Goal: Contribute content

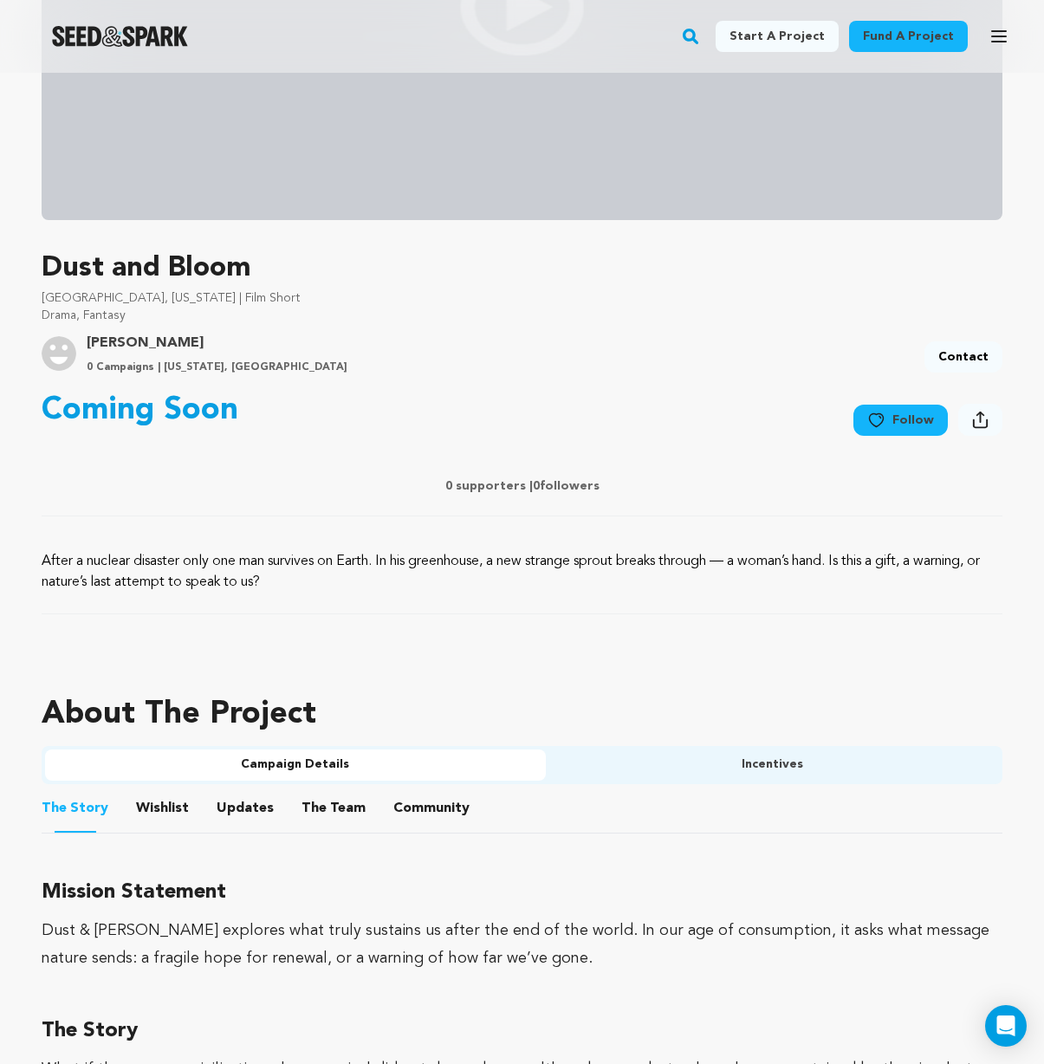
scroll to position [43, 0]
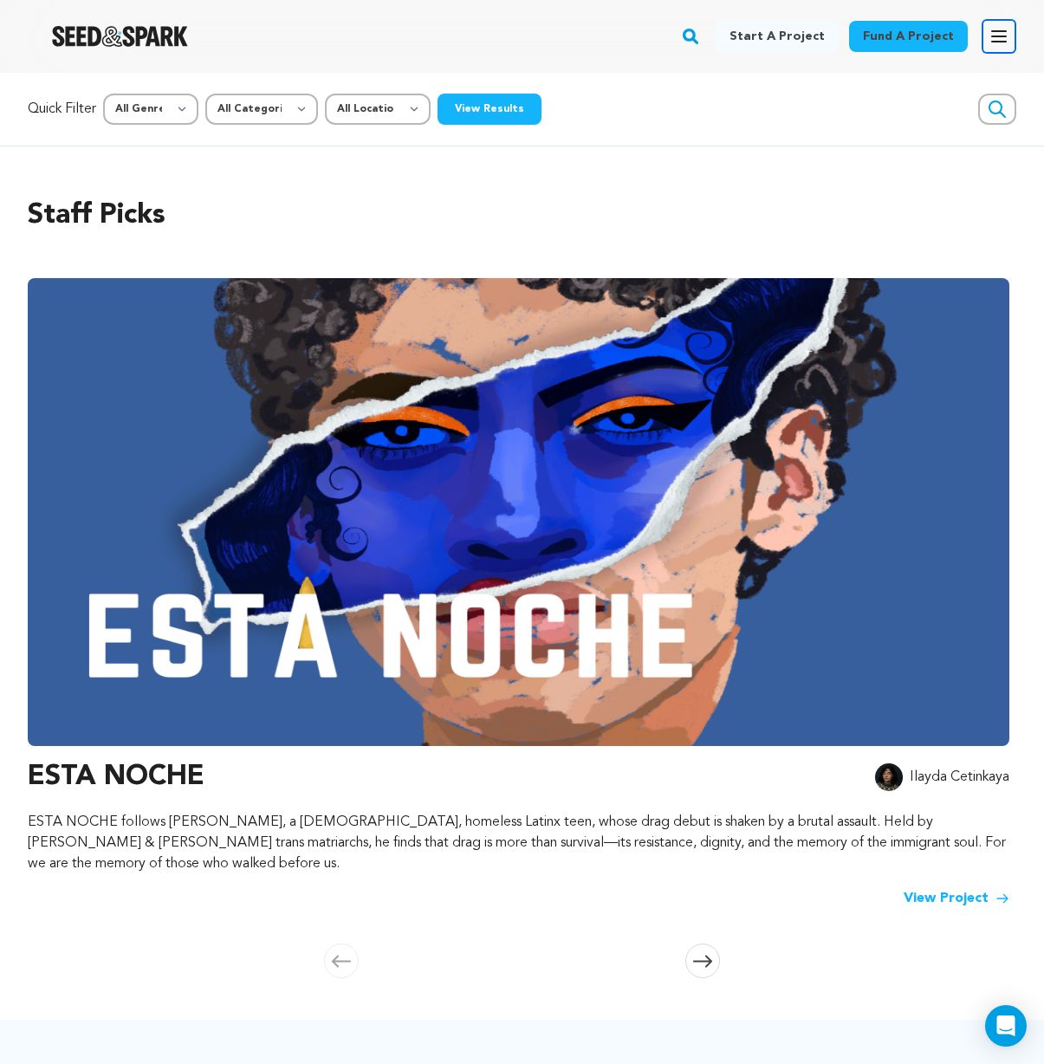
click at [992, 43] on icon "button" at bounding box center [999, 36] width 21 height 21
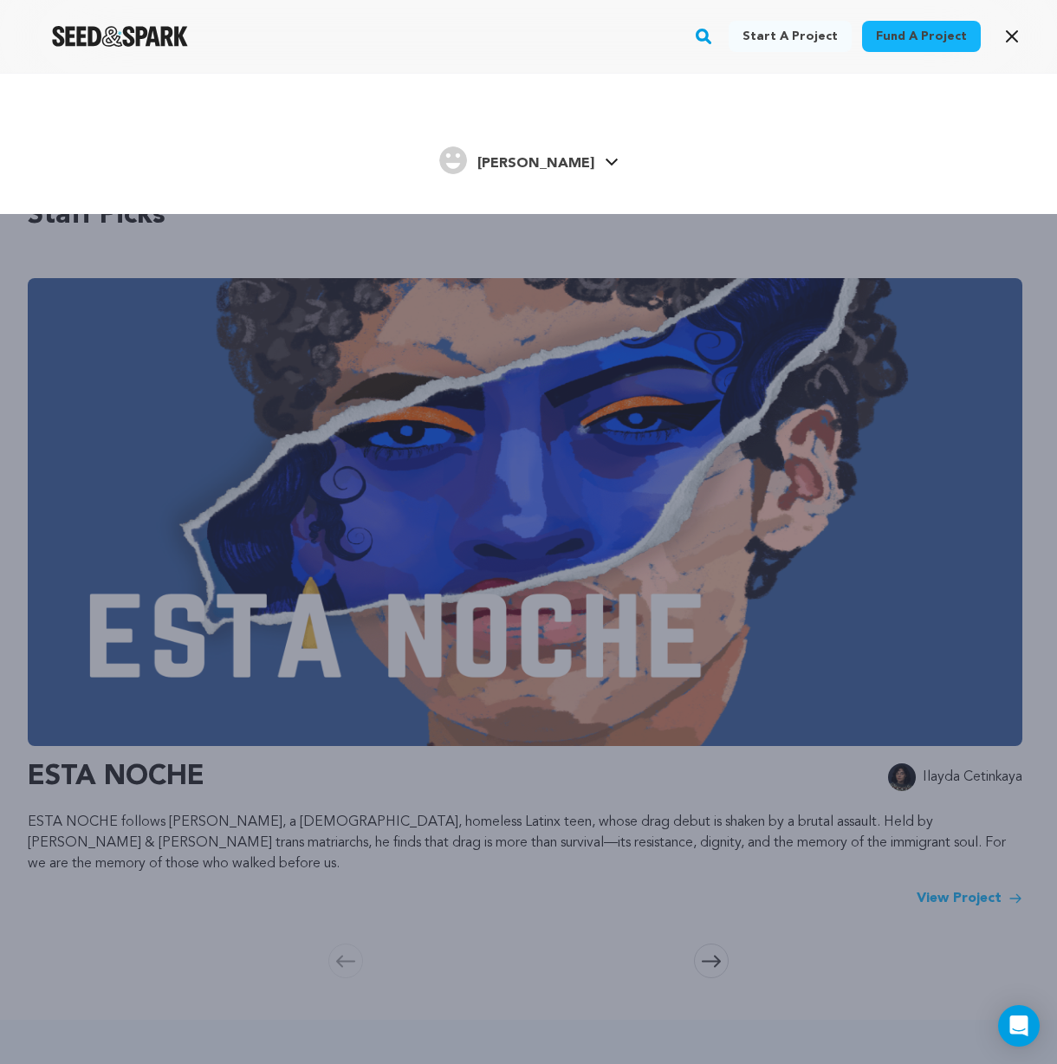
click at [543, 164] on span "[PERSON_NAME]" at bounding box center [535, 164] width 117 height 14
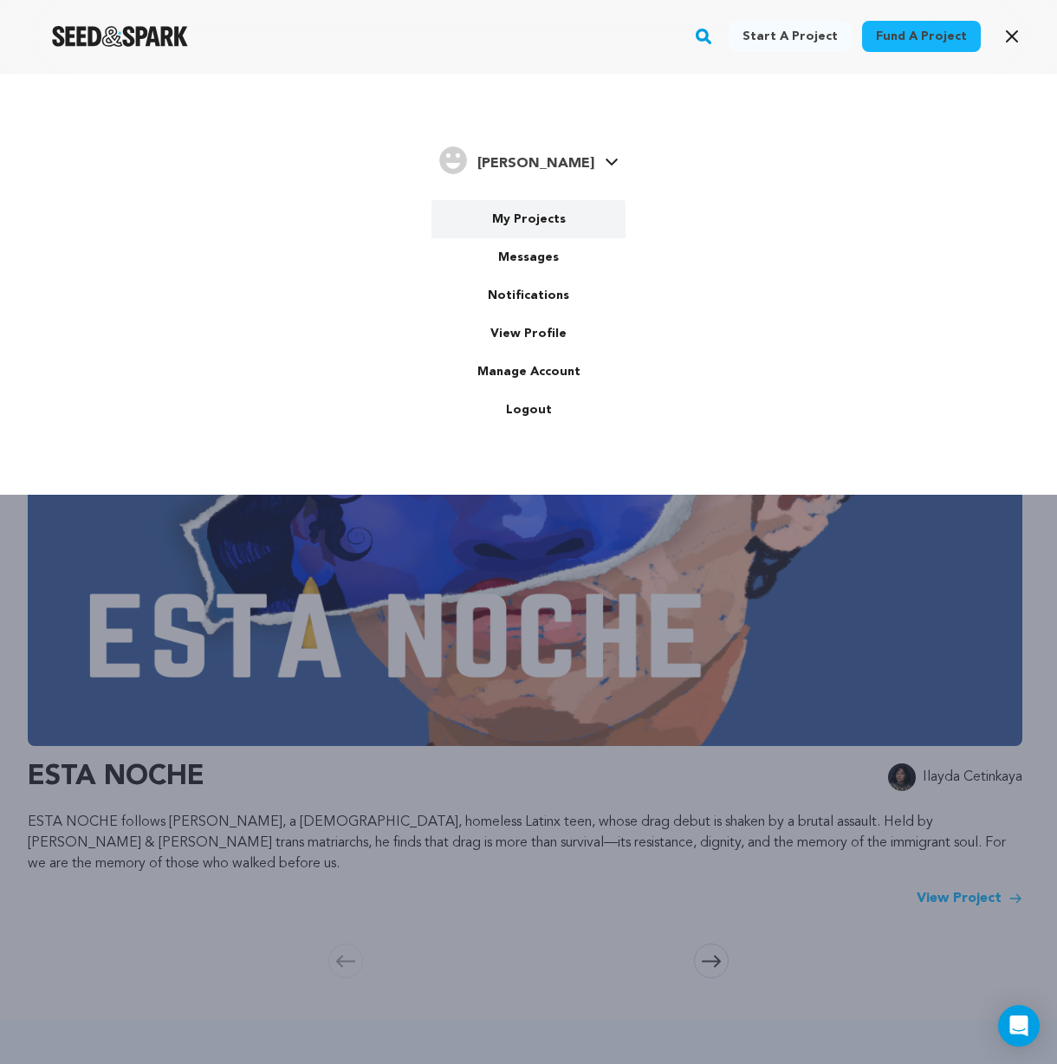
click at [529, 221] on link "My Projects" at bounding box center [528, 219] width 194 height 38
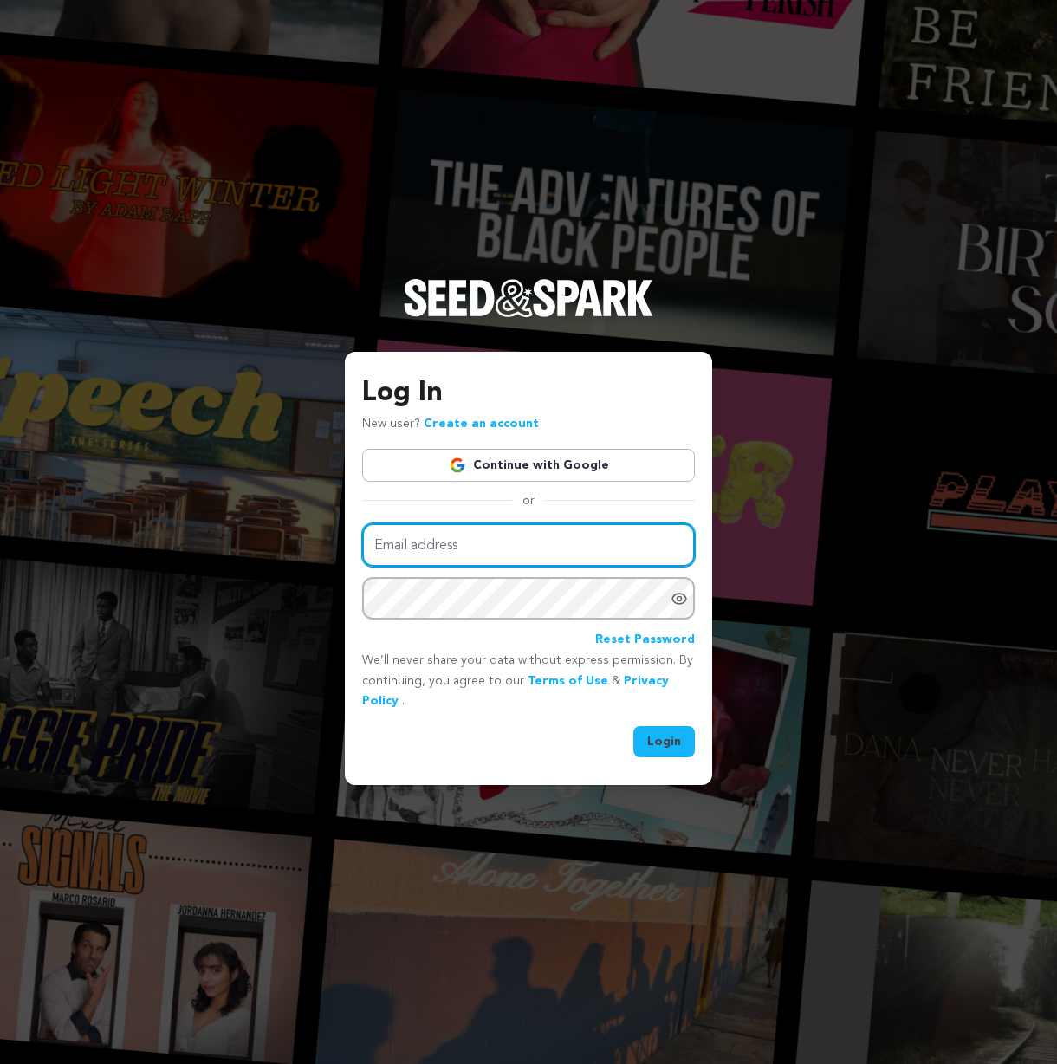
click at [490, 556] on input "Email address" at bounding box center [528, 545] width 333 height 44
type input "St@lingr@d1937$"
click at [633, 726] on button "Login" at bounding box center [664, 741] width 62 height 31
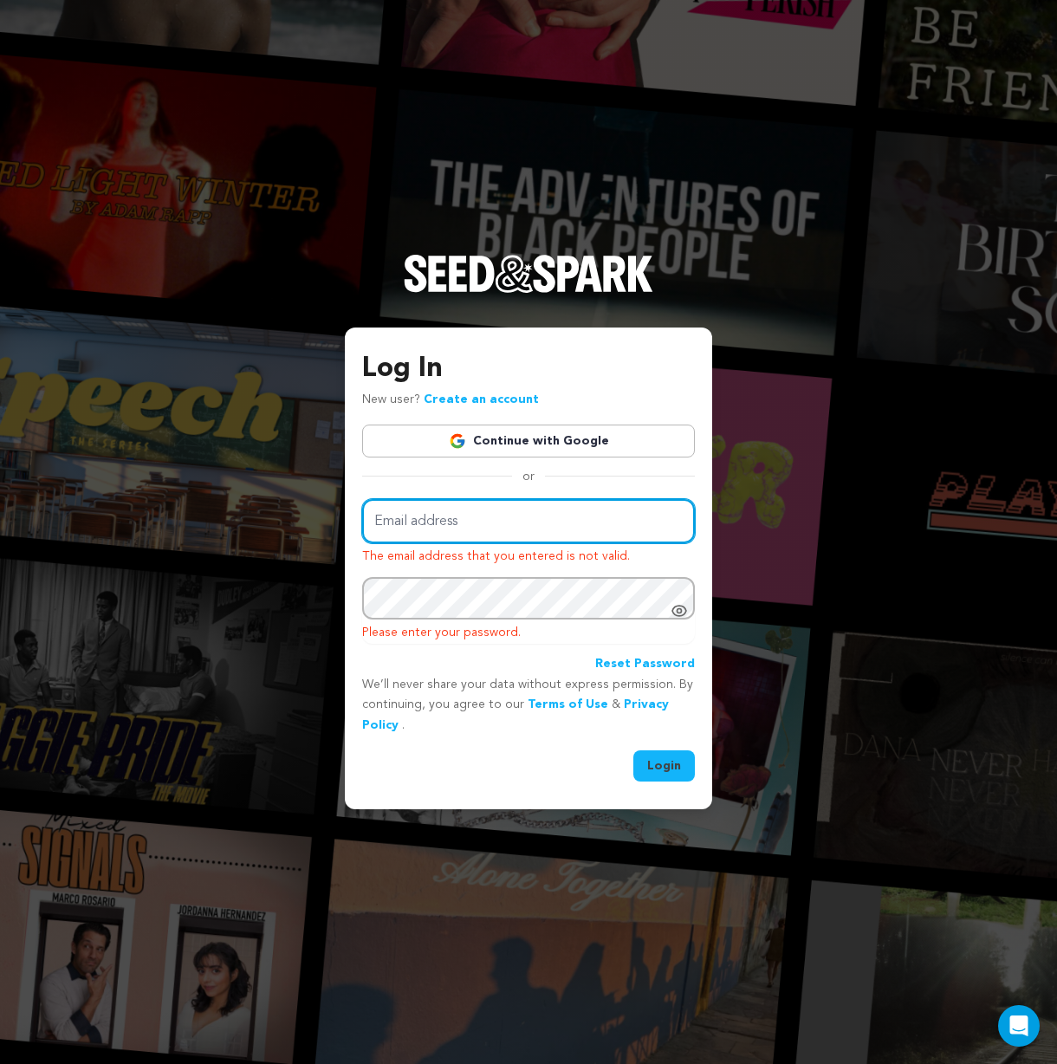
click at [513, 524] on input "Email address" at bounding box center [528, 521] width 333 height 44
type input "angelikareyn@gmail.com"
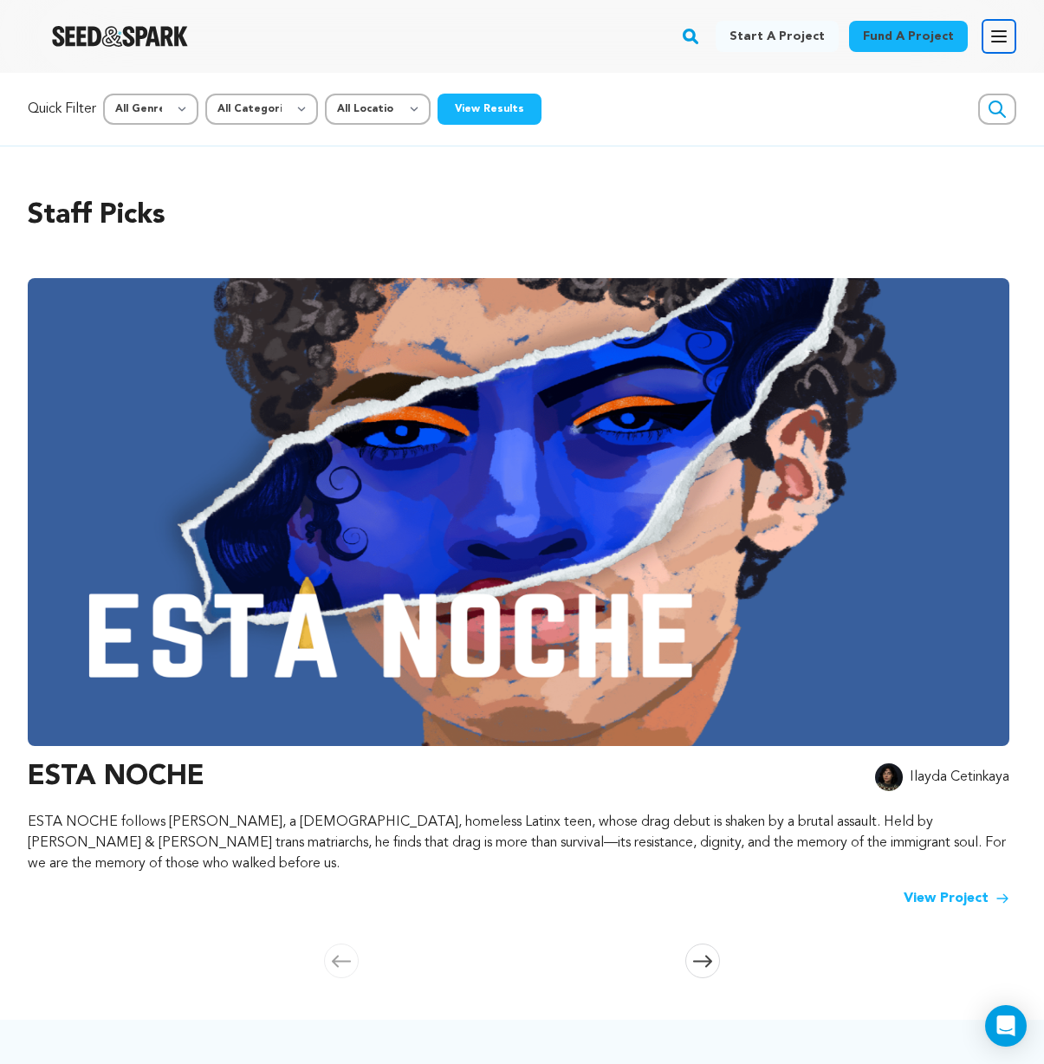
click at [994, 28] on icon "button" at bounding box center [999, 36] width 21 height 21
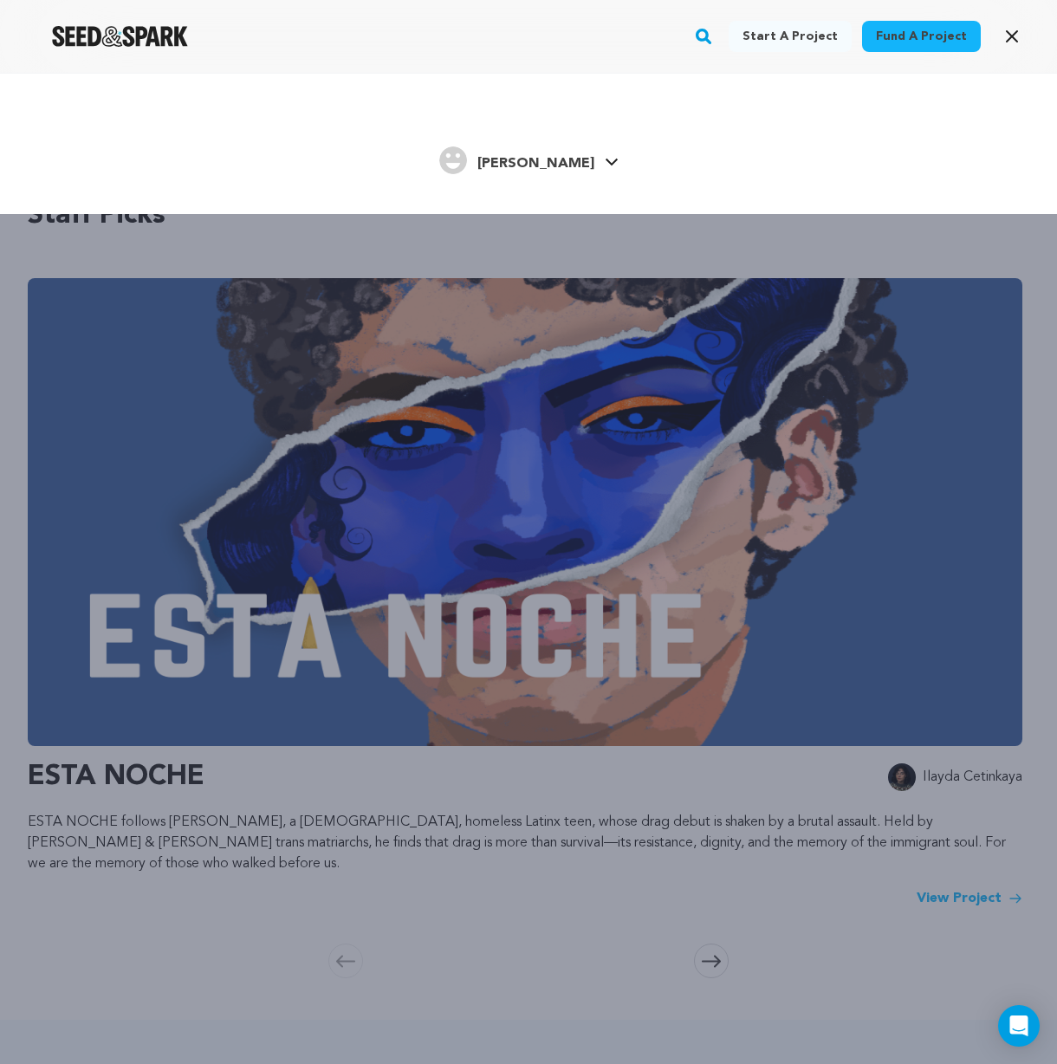
click at [564, 160] on span "Angelica R." at bounding box center [535, 164] width 117 height 14
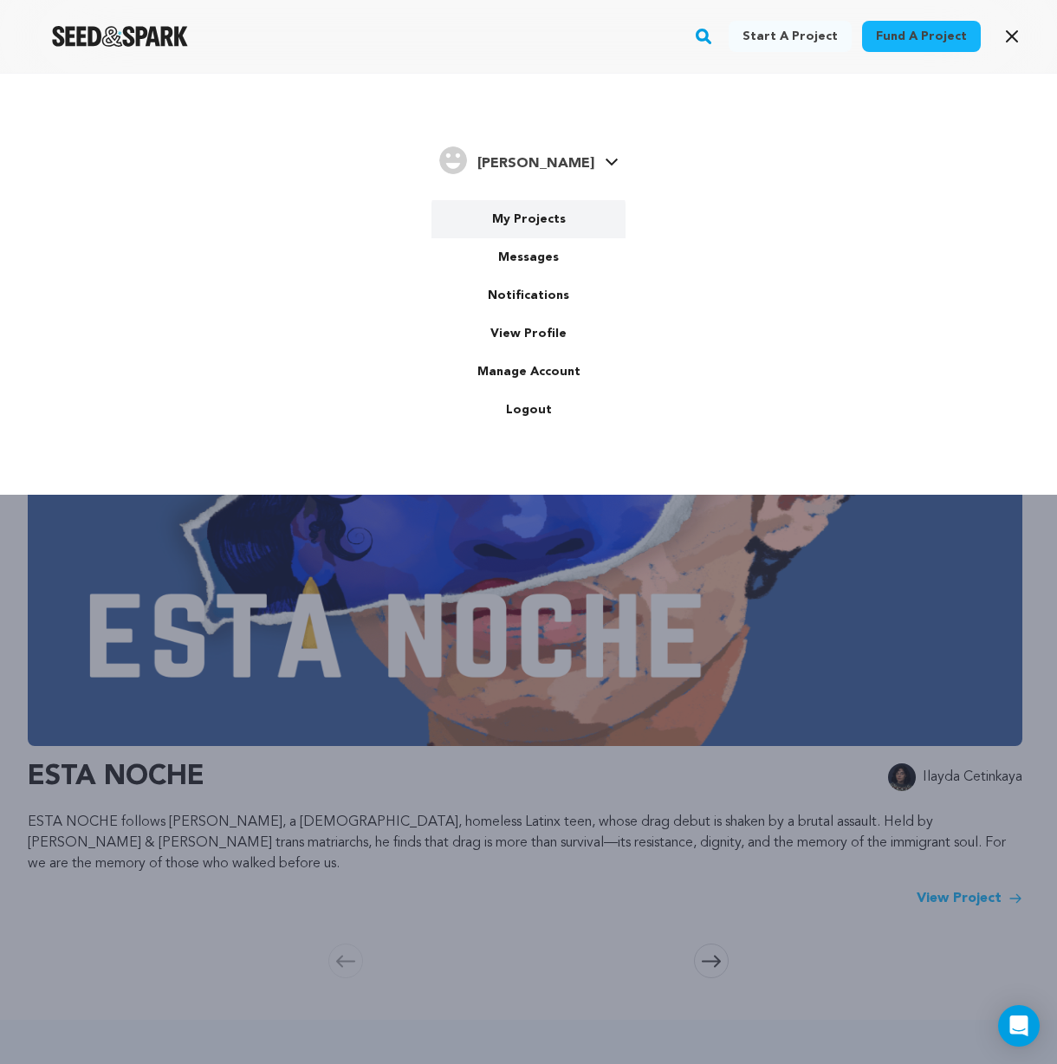
click at [544, 215] on link "My Projects" at bounding box center [528, 219] width 194 height 38
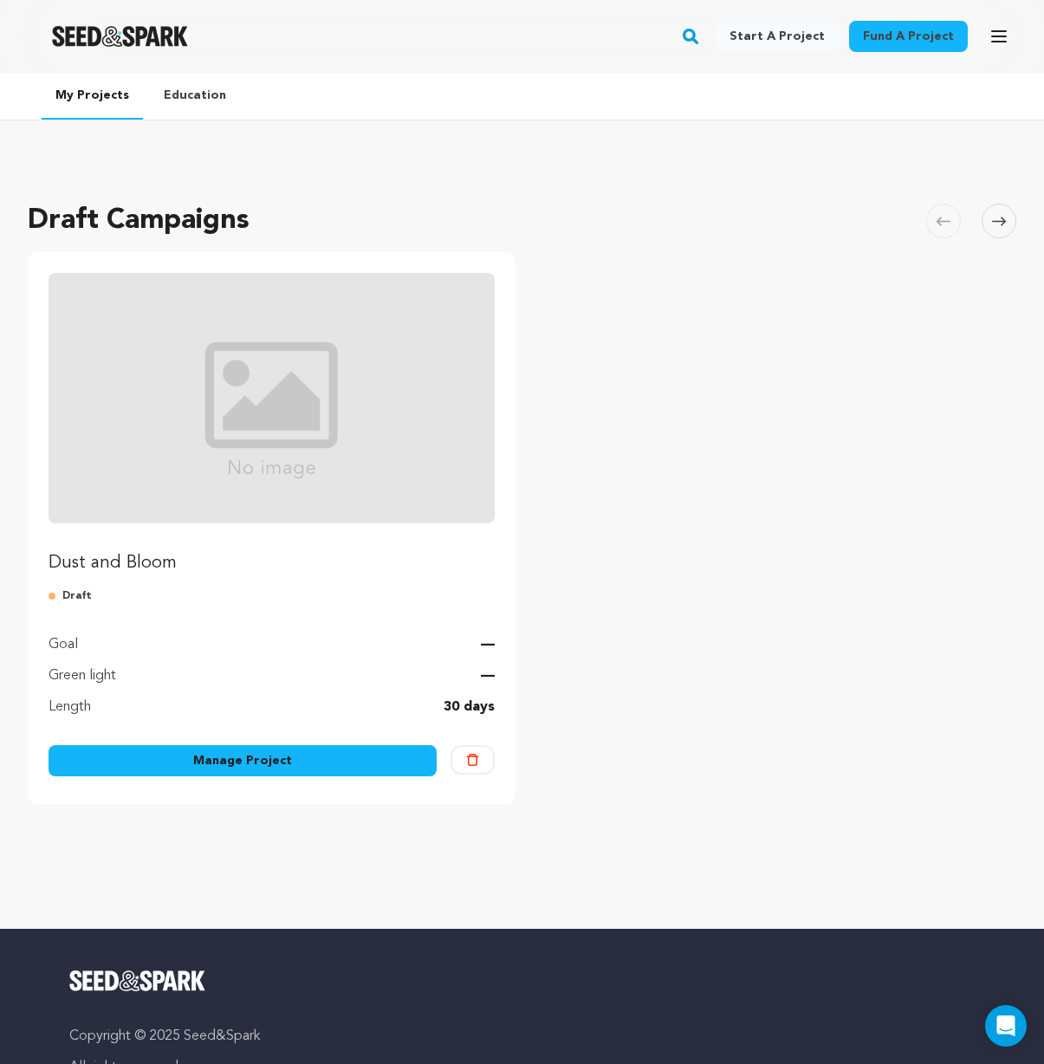
click at [247, 760] on link "Manage Project" at bounding box center [243, 760] width 388 height 31
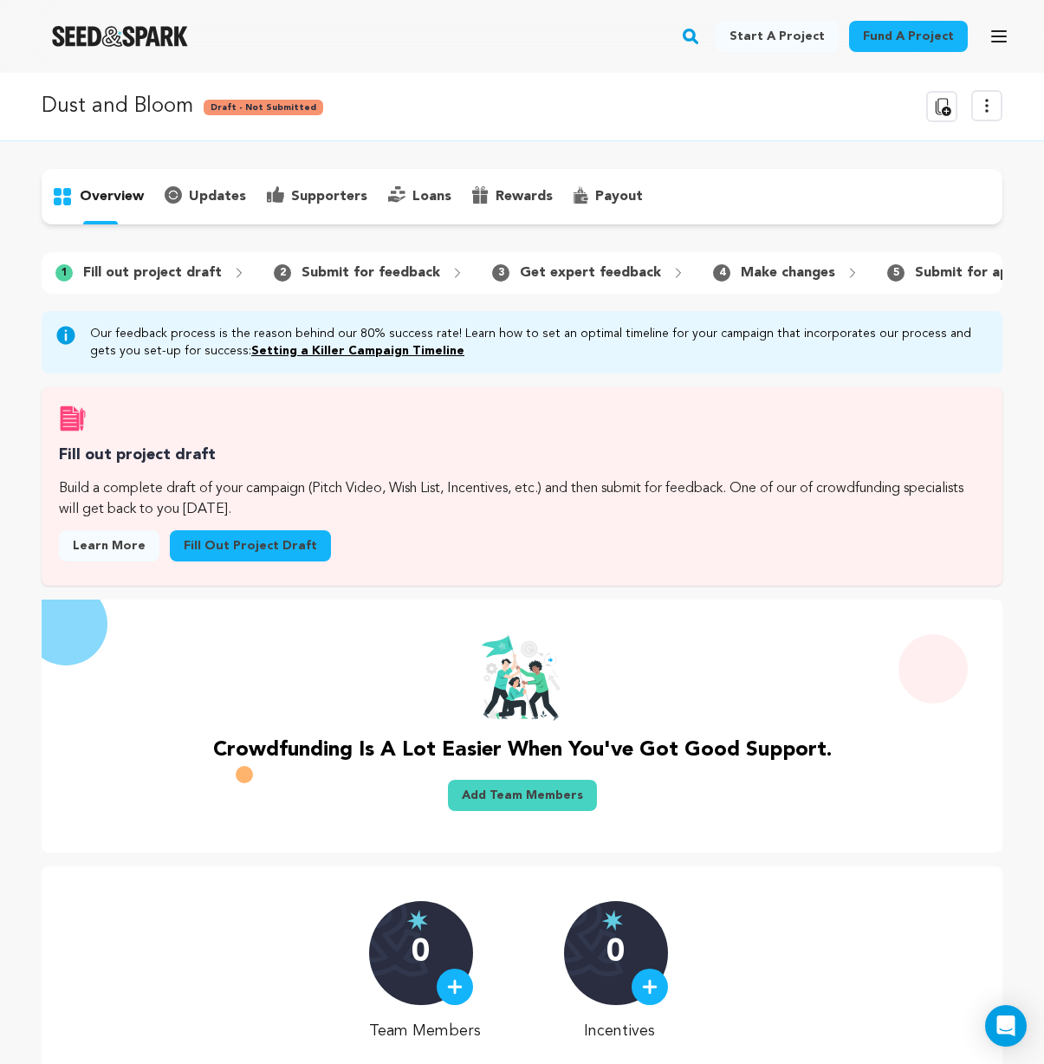
click at [284, 557] on link "Fill out project draft" at bounding box center [250, 545] width 161 height 31
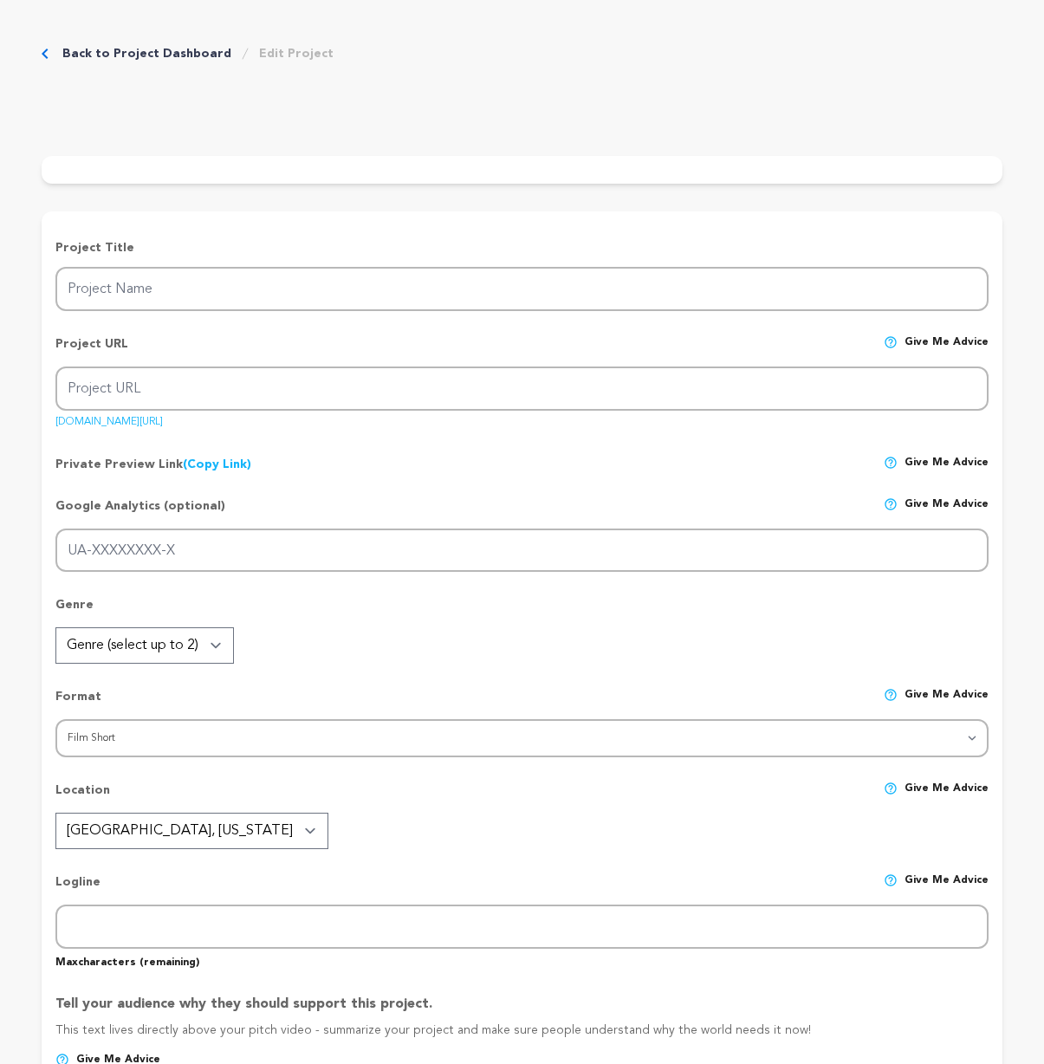
type input "Dust and Bloom"
type input "dust-and-bloom"
type input "After a nuclear disaster only one man survives on Earth. In his greenhouse, a n…"
type textarea "After a nuclear disaster only one man survives on Earth. In his greenhouse, a n…"
type textarea "Dust & [PERSON_NAME] explores what truly sustains us after the end of the world…"
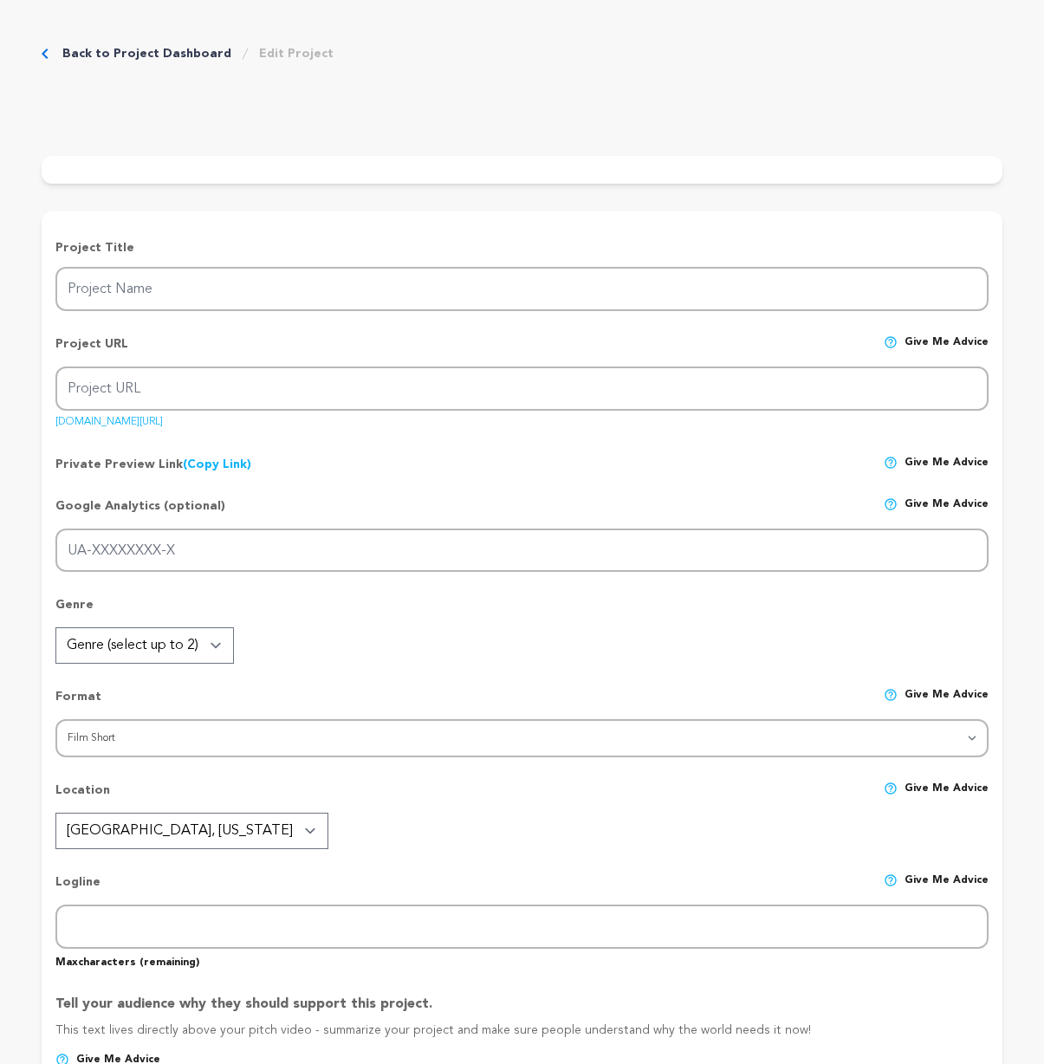
type textarea "Draft text — will update later"
radio input "true"
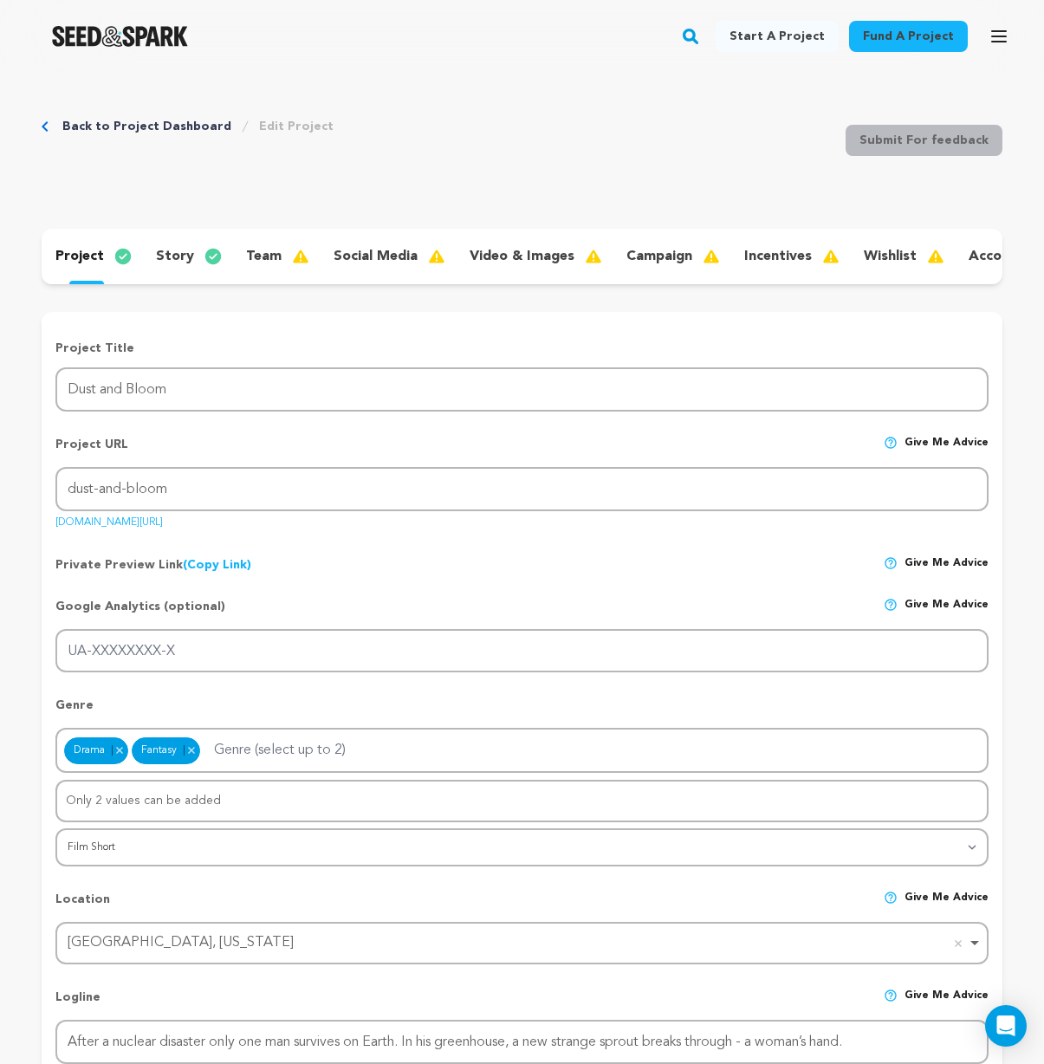
click at [172, 256] on p "story" at bounding box center [175, 256] width 38 height 21
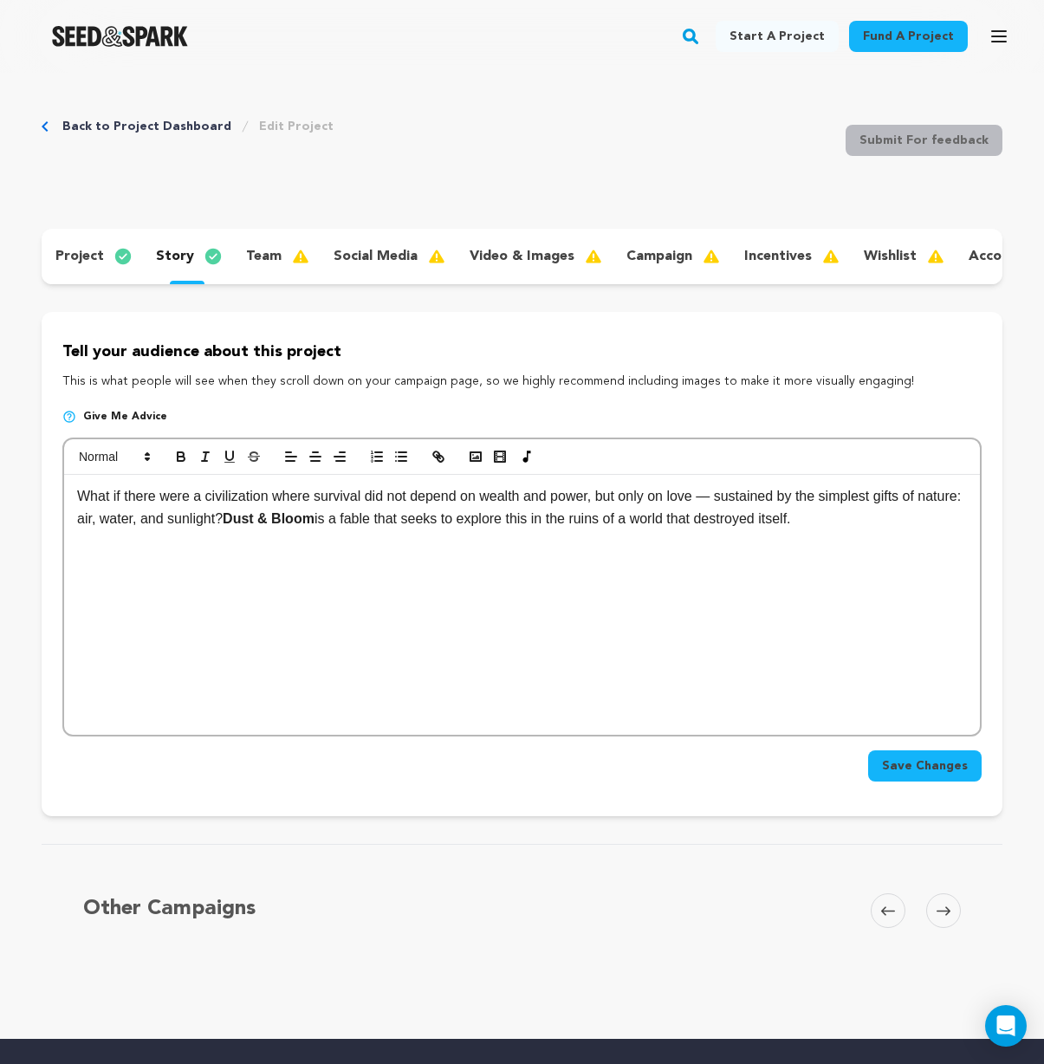
click at [904, 529] on p "What if there were a civilization where survival did not depend on wealth and p…" at bounding box center [522, 507] width 890 height 44
paste div
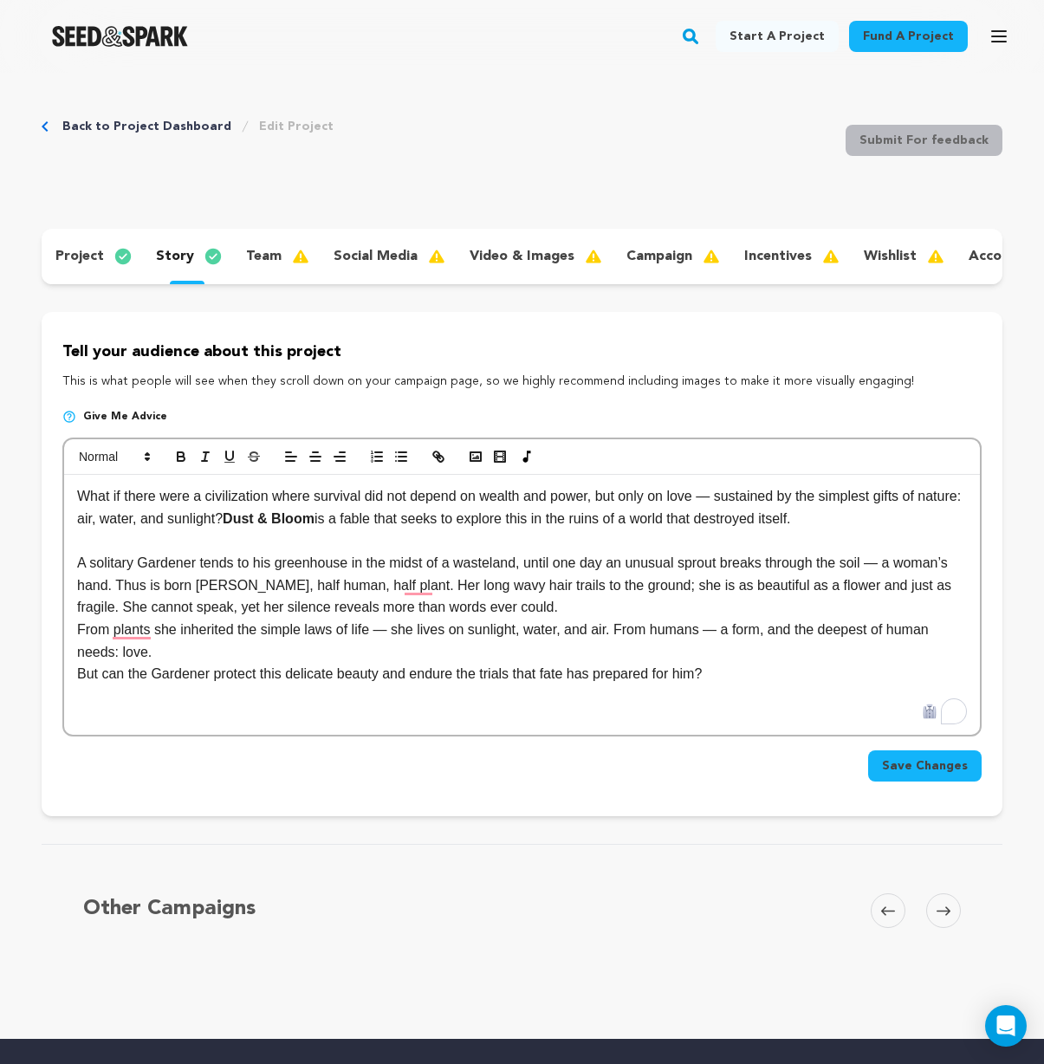
click at [920, 775] on span "Save Changes" at bounding box center [925, 765] width 86 height 17
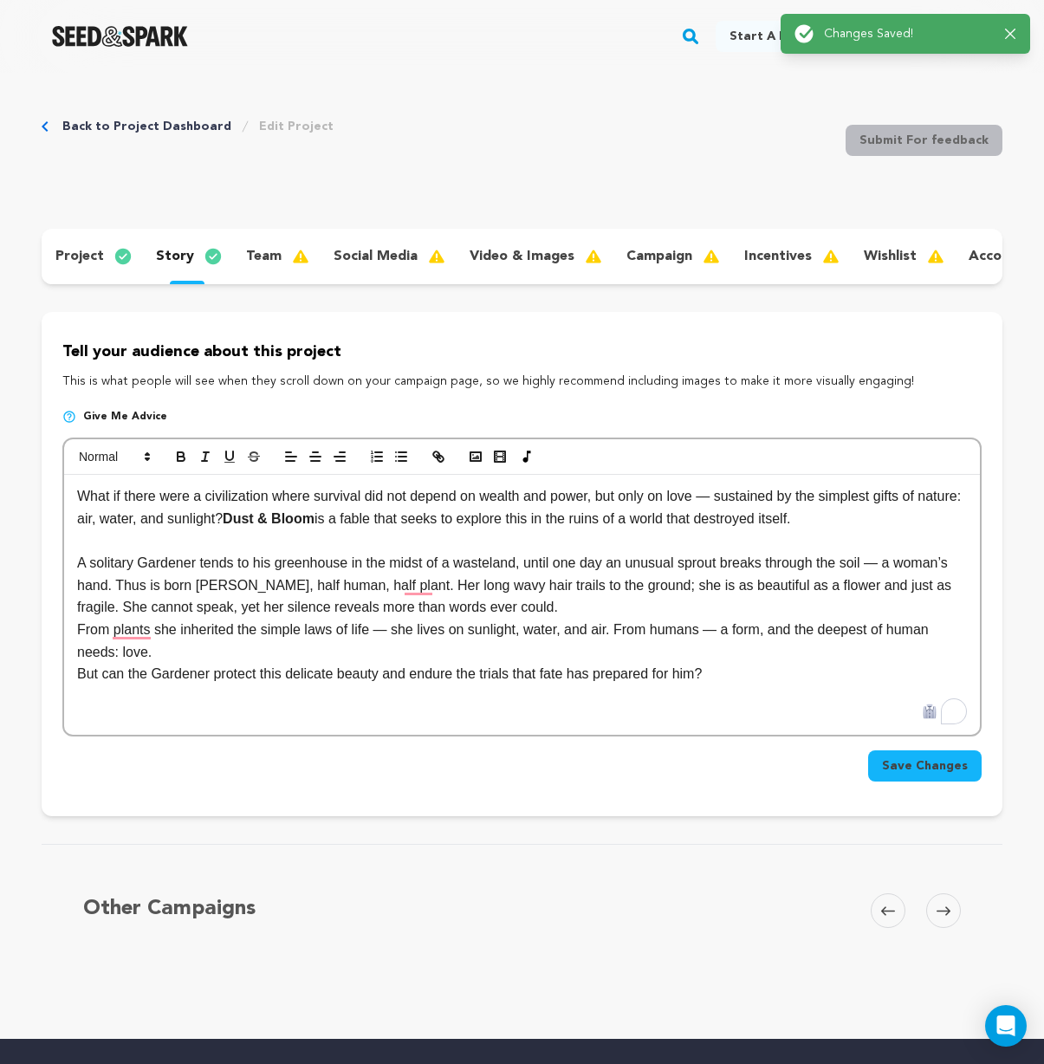
click at [88, 253] on p "project" at bounding box center [79, 256] width 49 height 21
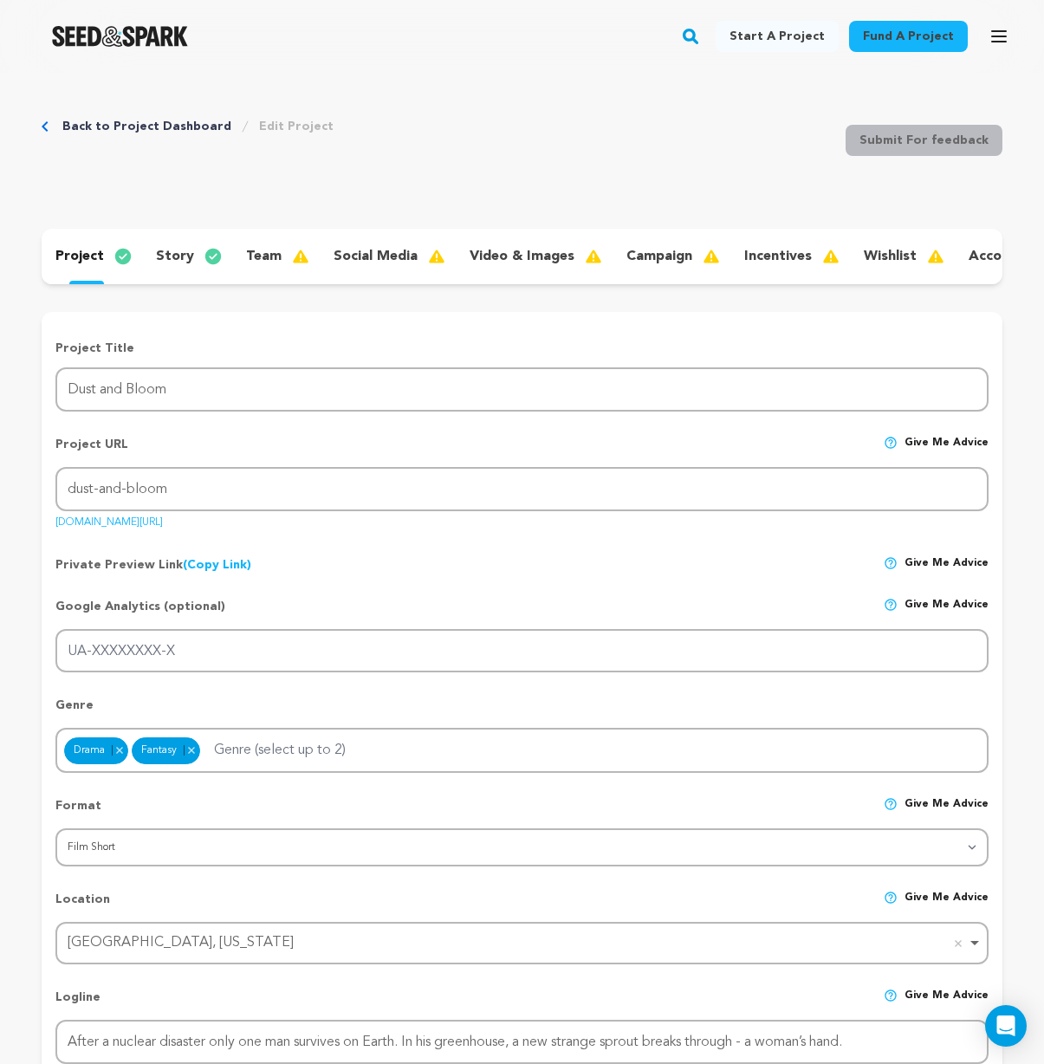
click at [208, 571] on link "(Copy Link) Copy private preview link" at bounding box center [217, 565] width 68 height 12
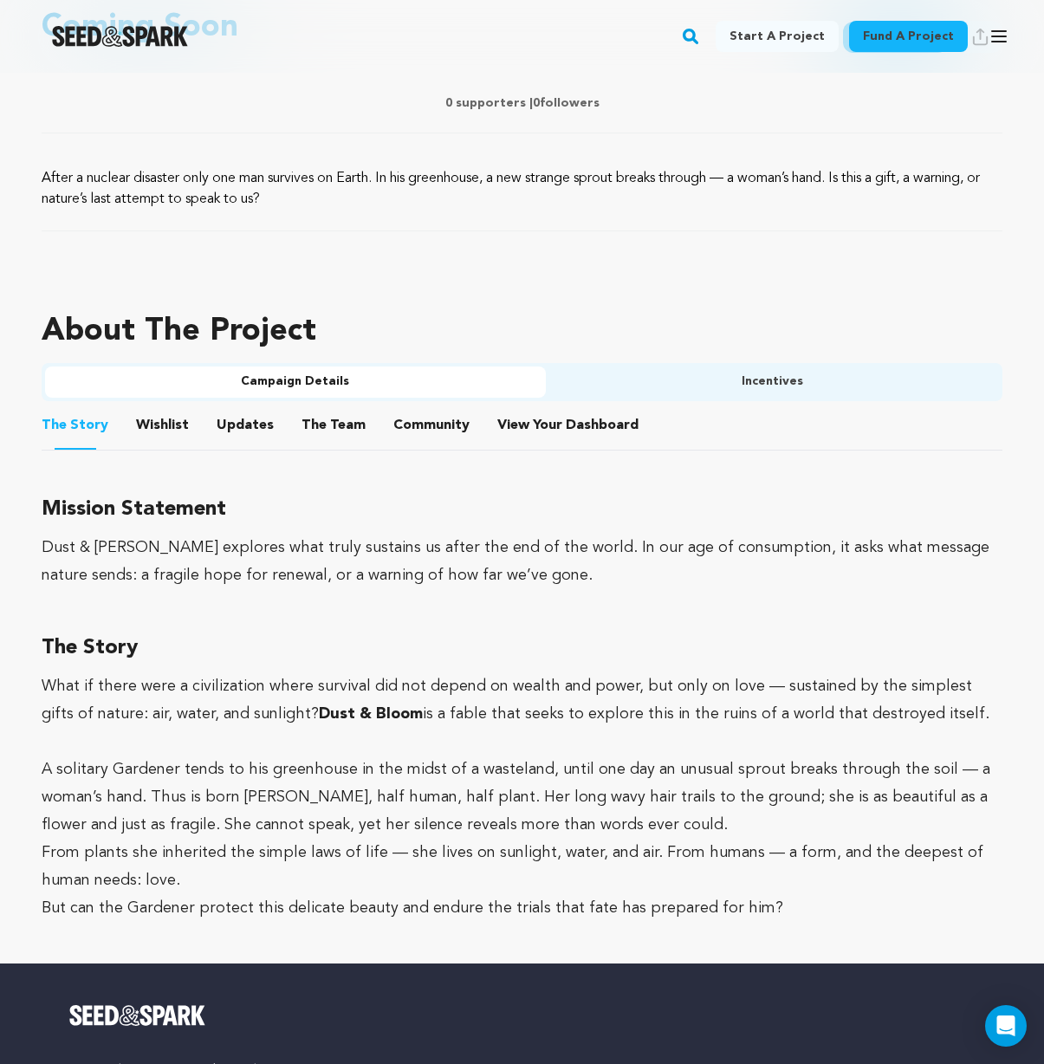
scroll to position [767, 0]
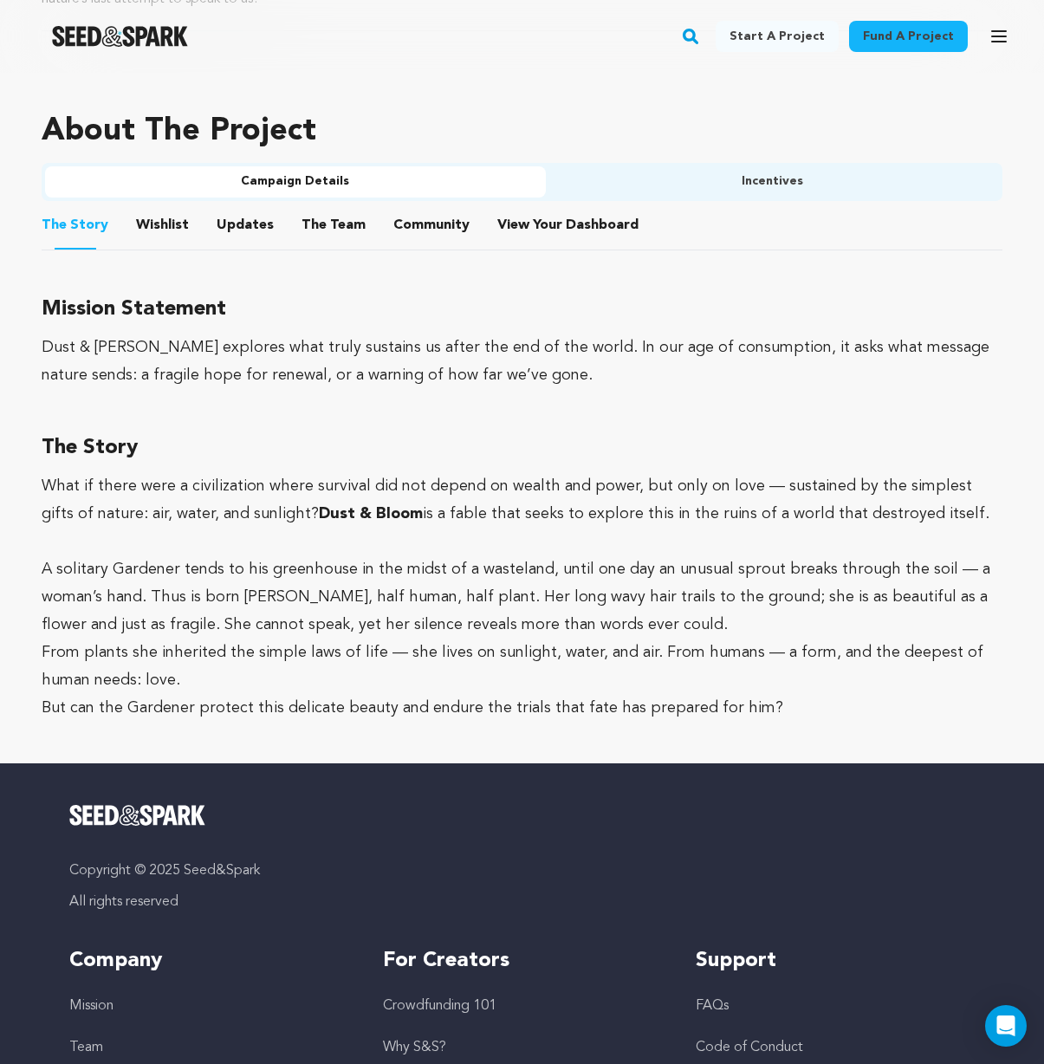
scroll to position [944, 0]
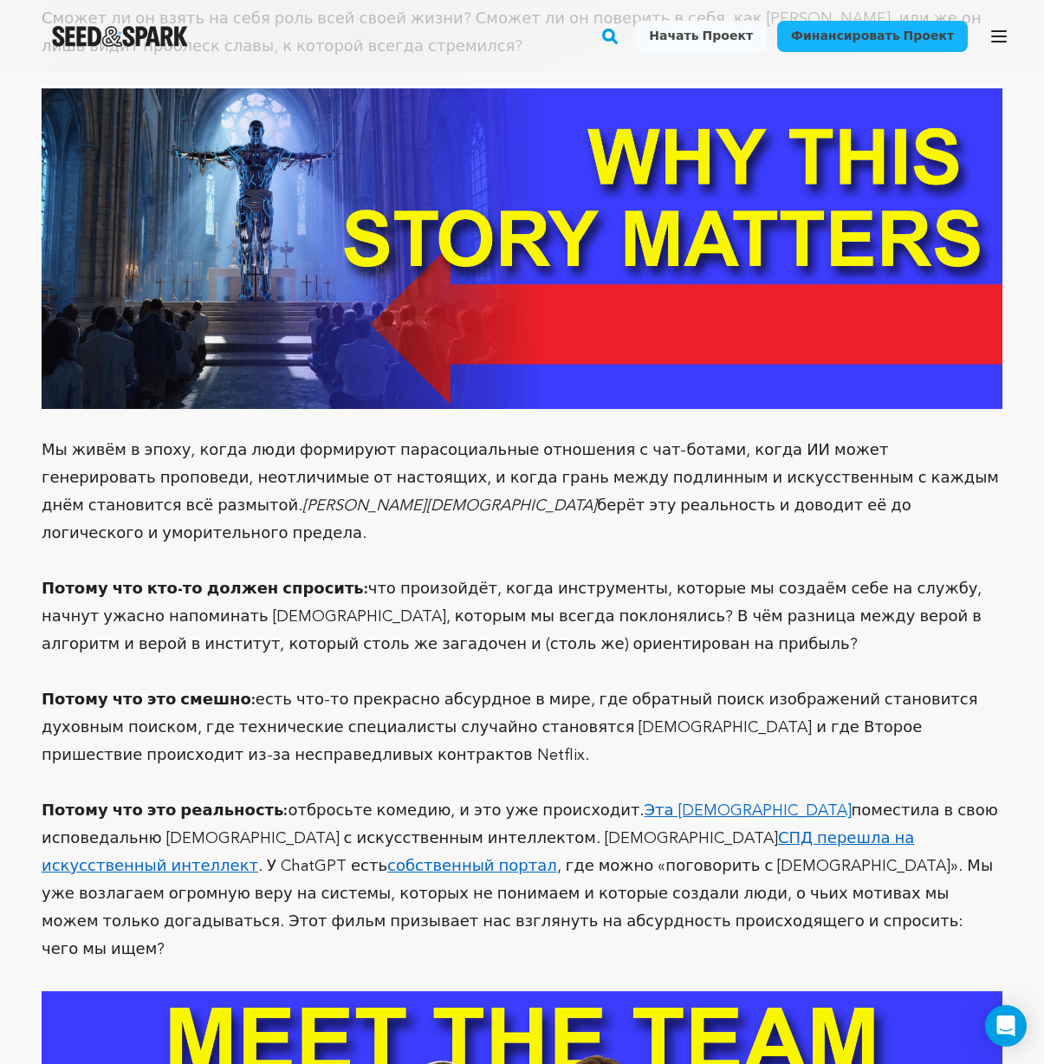
scroll to position [3764, 0]
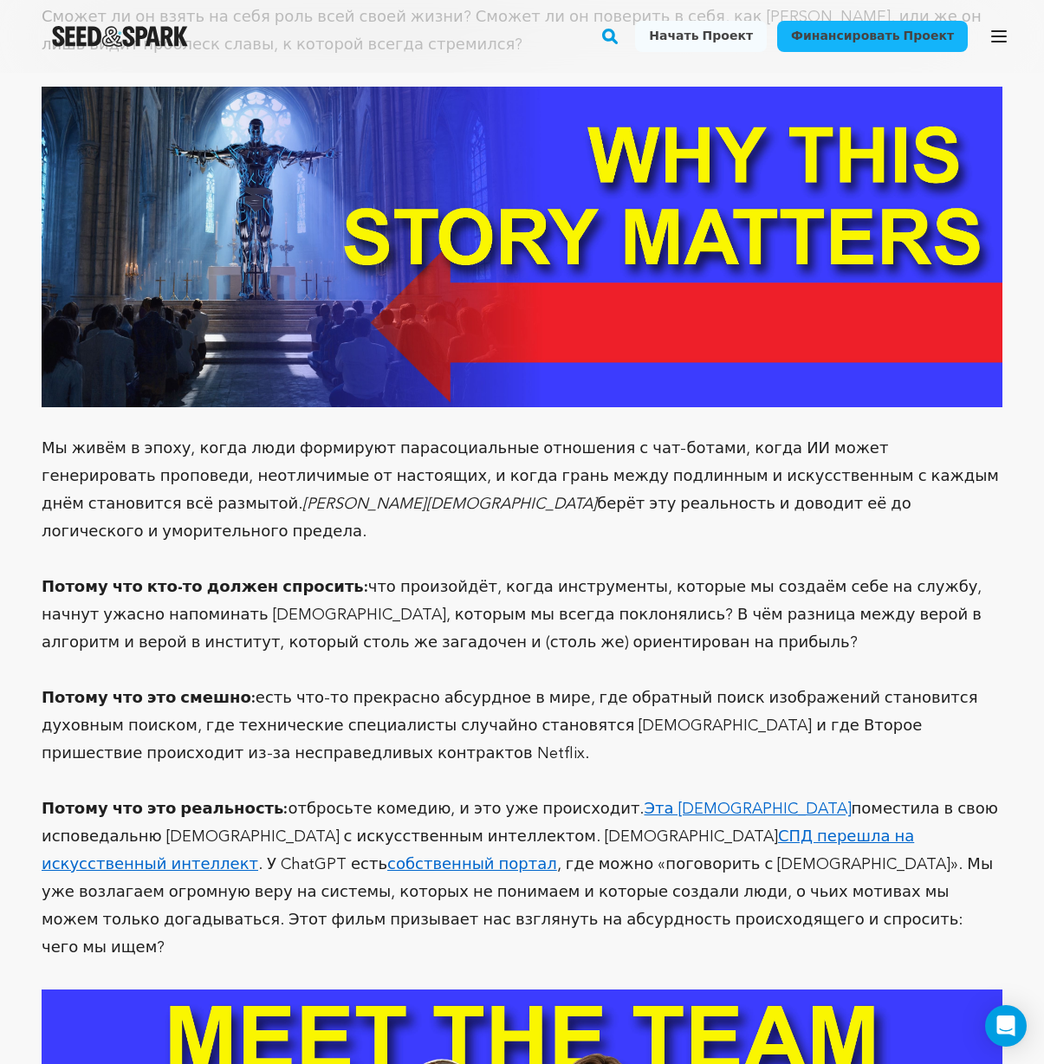
click at [471, 829] on font "СПД перешла на искусственный интеллект" at bounding box center [478, 850] width 872 height 43
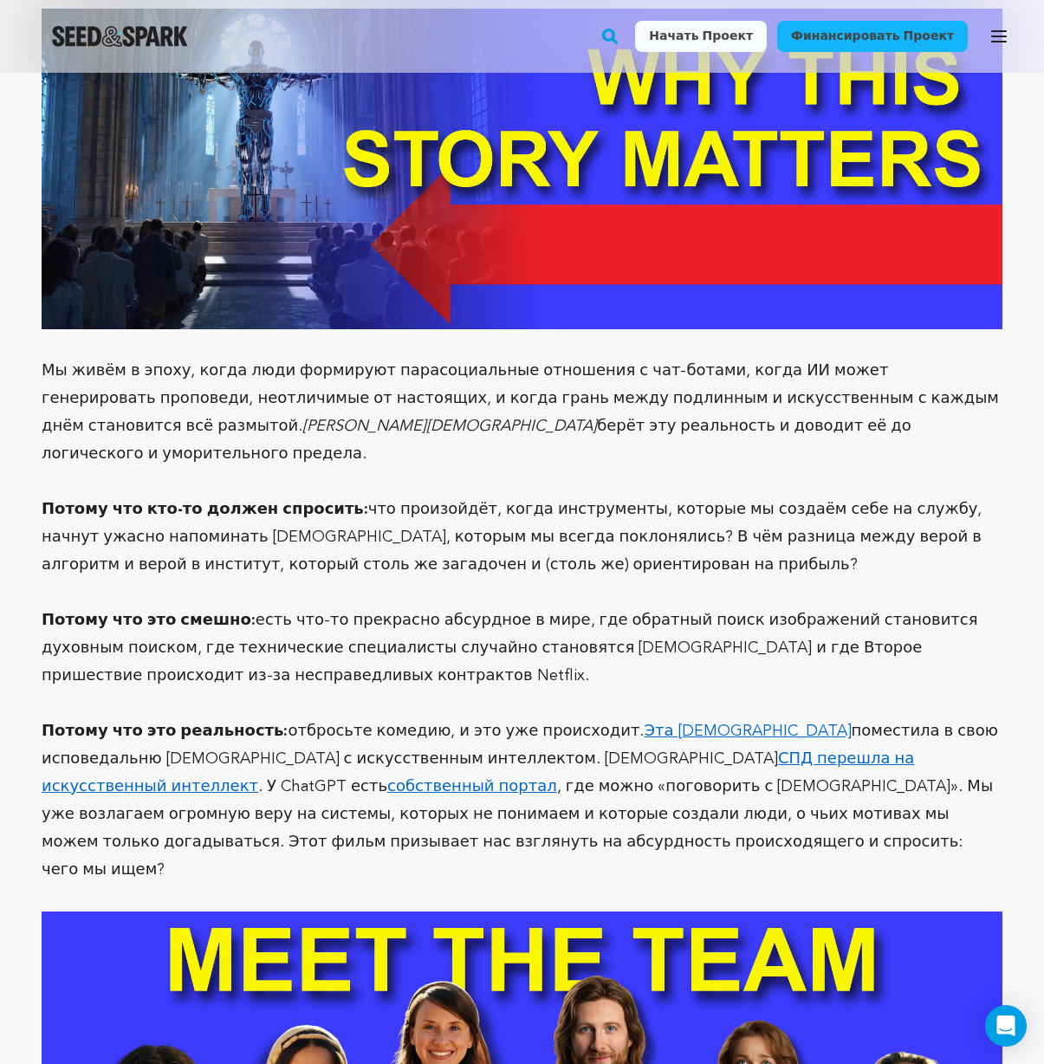
scroll to position [3752, 0]
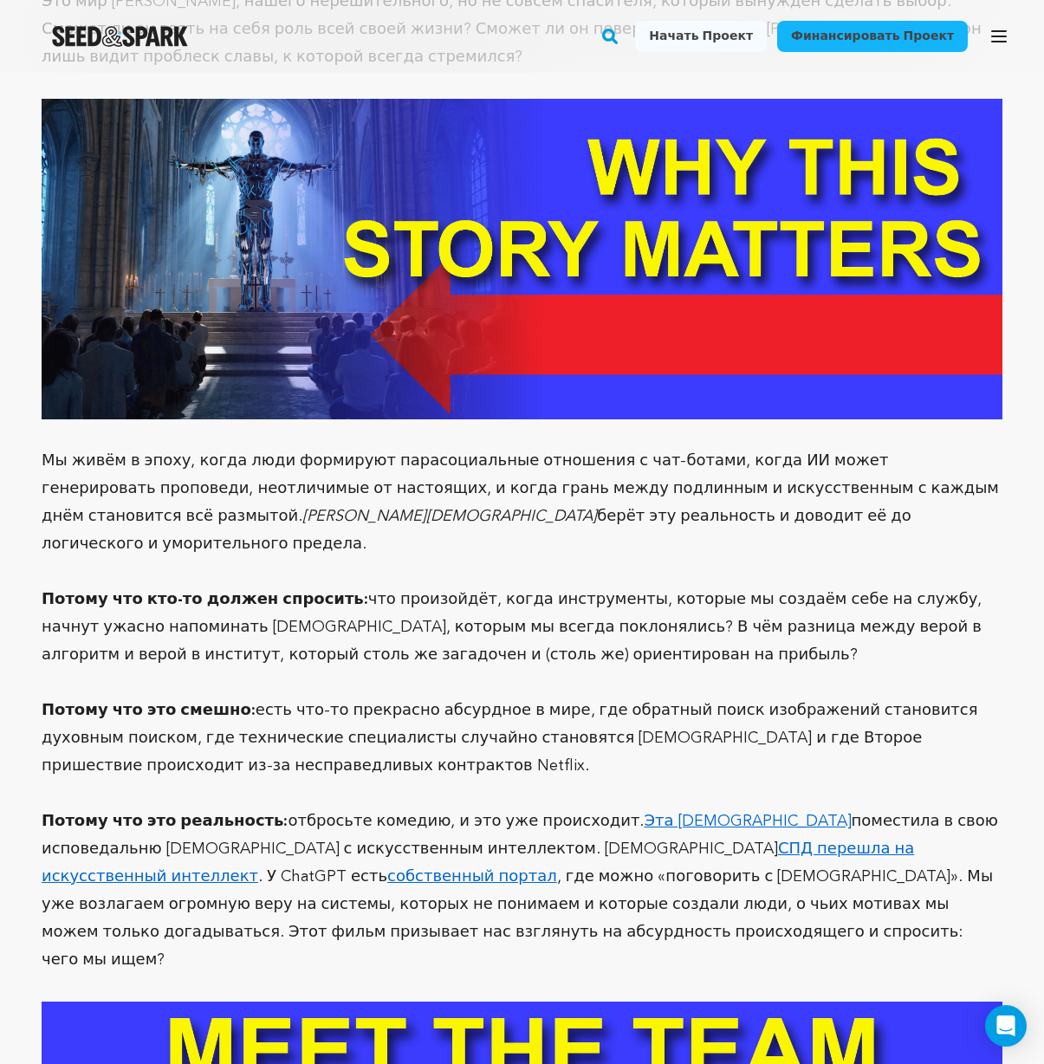
click at [44, 453] on font "Мы живём в эпоху, когда люди формируют парасоциальные отношения с чат-ботами, к…" at bounding box center [520, 488] width 957 height 71
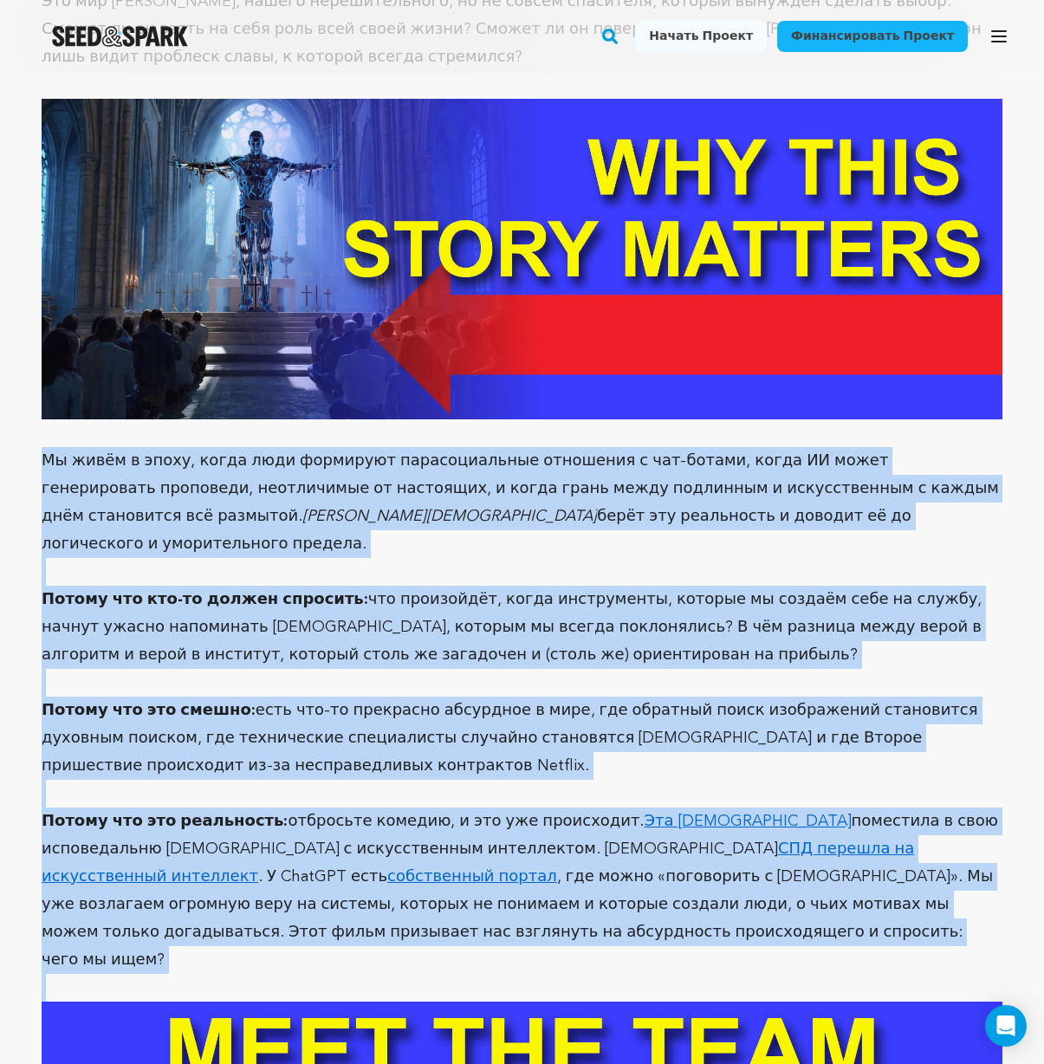
drag, startPoint x: 44, startPoint y: 268, endPoint x: 439, endPoint y: 705, distance: 589.5
copy div "Мы живём в эпоху, когда люди формируют парасоциальные отношения с чат-ботами, к…"
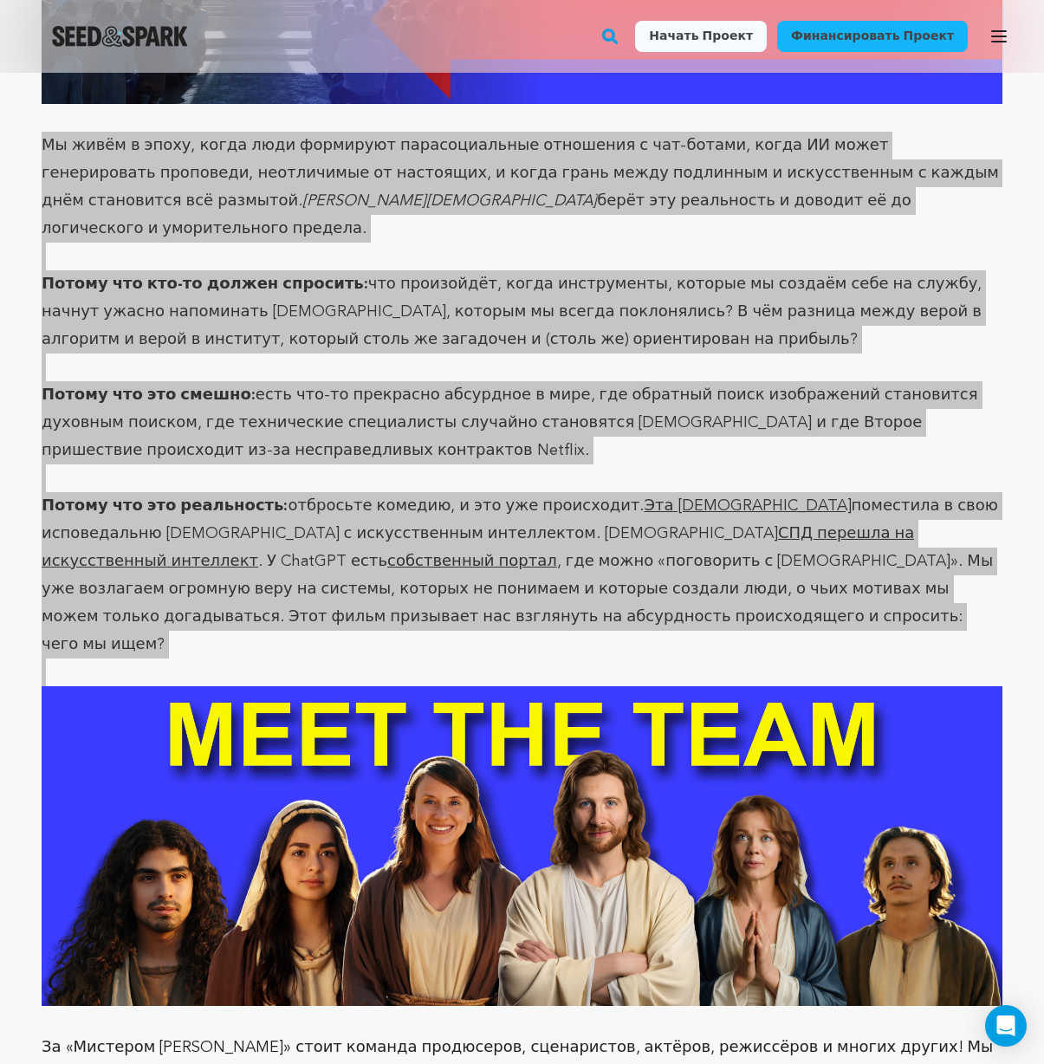
scroll to position [3698, 0]
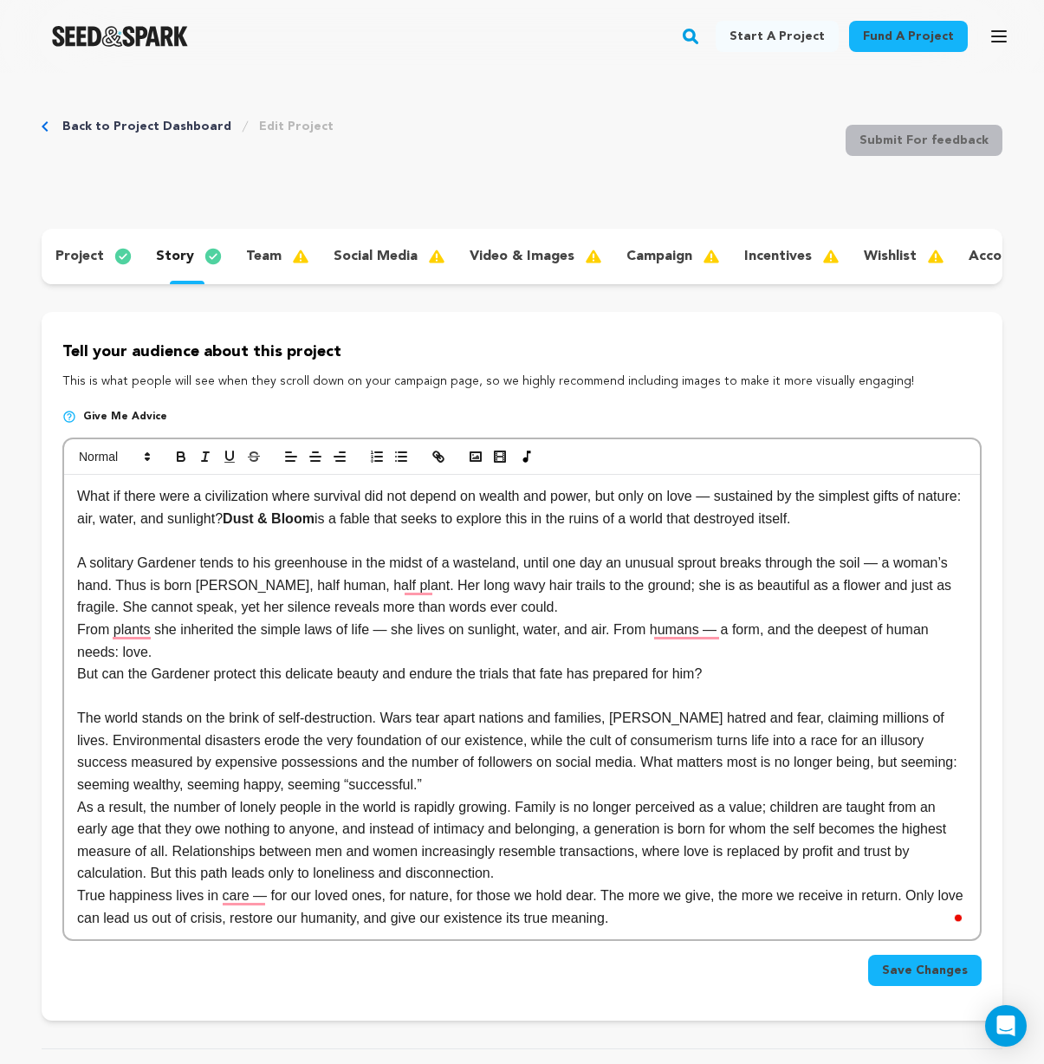
click at [464, 793] on p "The world stands on the brink of self-destruction. Wars tear apart nations and …" at bounding box center [522, 751] width 890 height 88
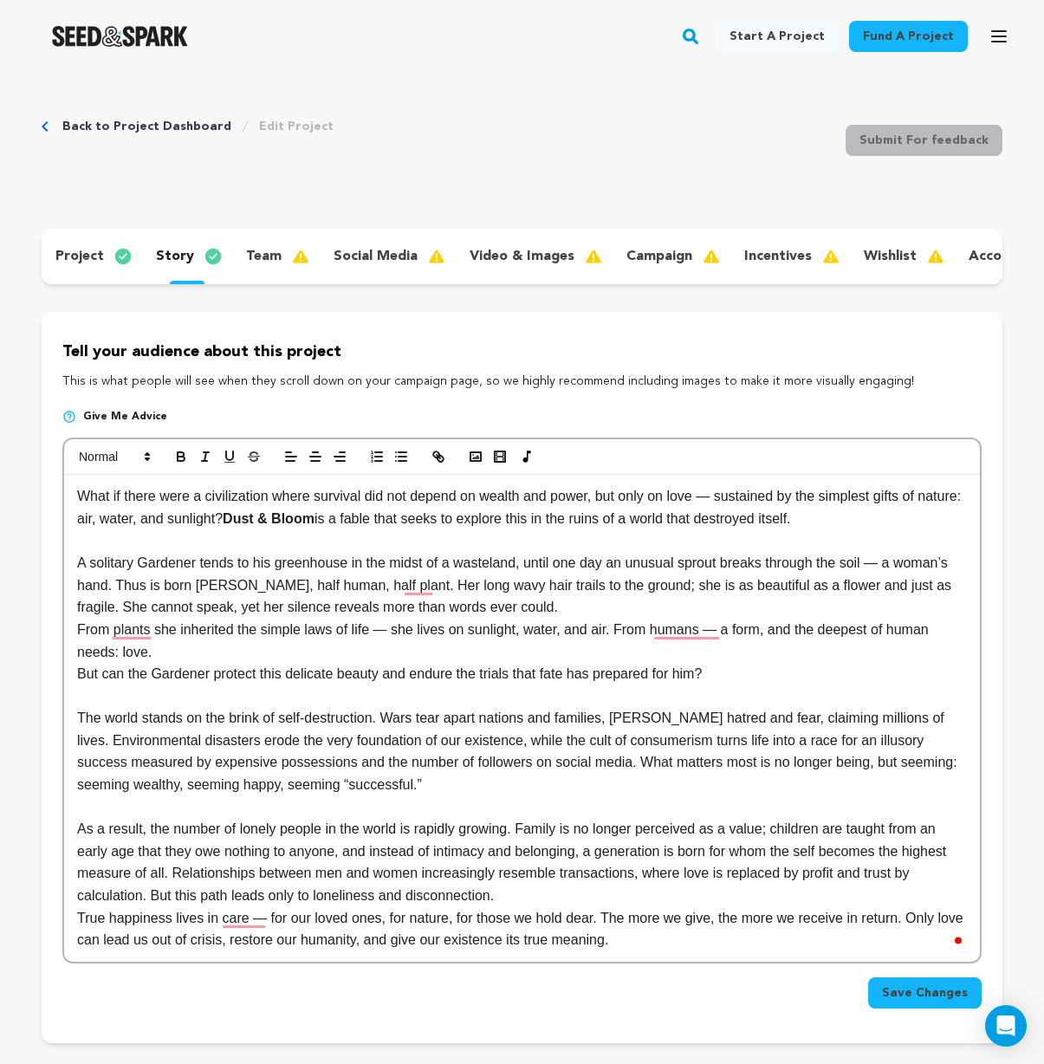
click at [537, 906] on p "As a result, the number of lonely people in the world is rapidly growing. Famil…" at bounding box center [522, 862] width 890 height 88
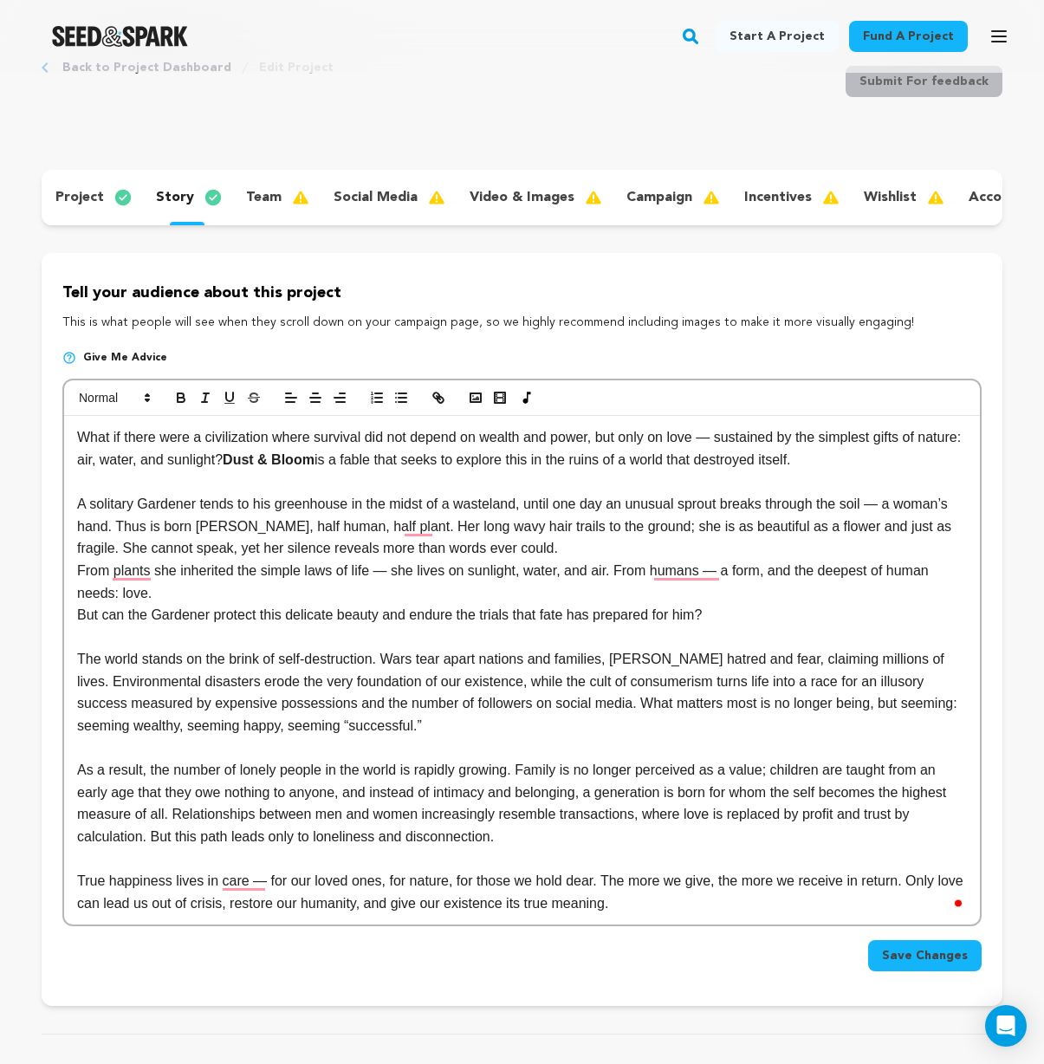
scroll to position [70, 0]
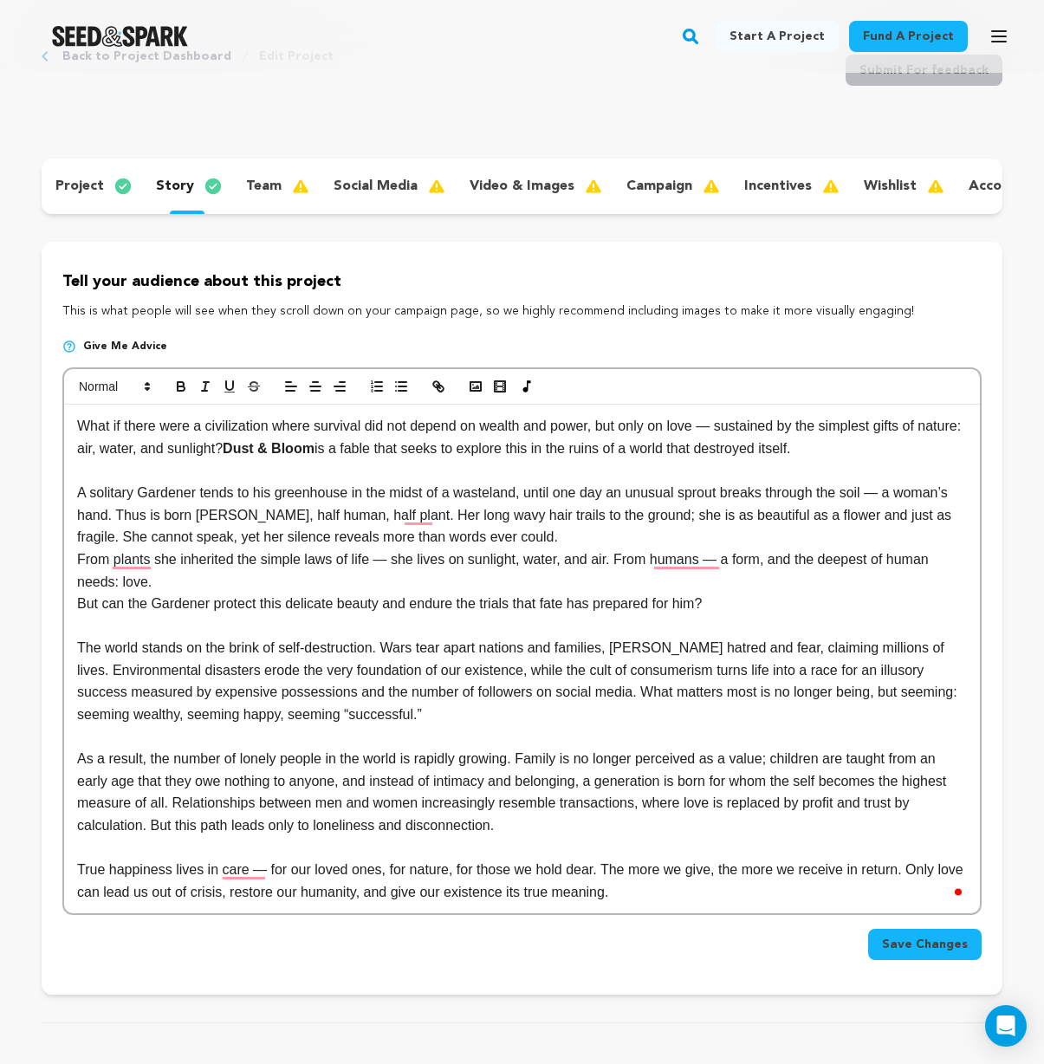
click at [920, 953] on span "Save Changes" at bounding box center [925, 944] width 86 height 17
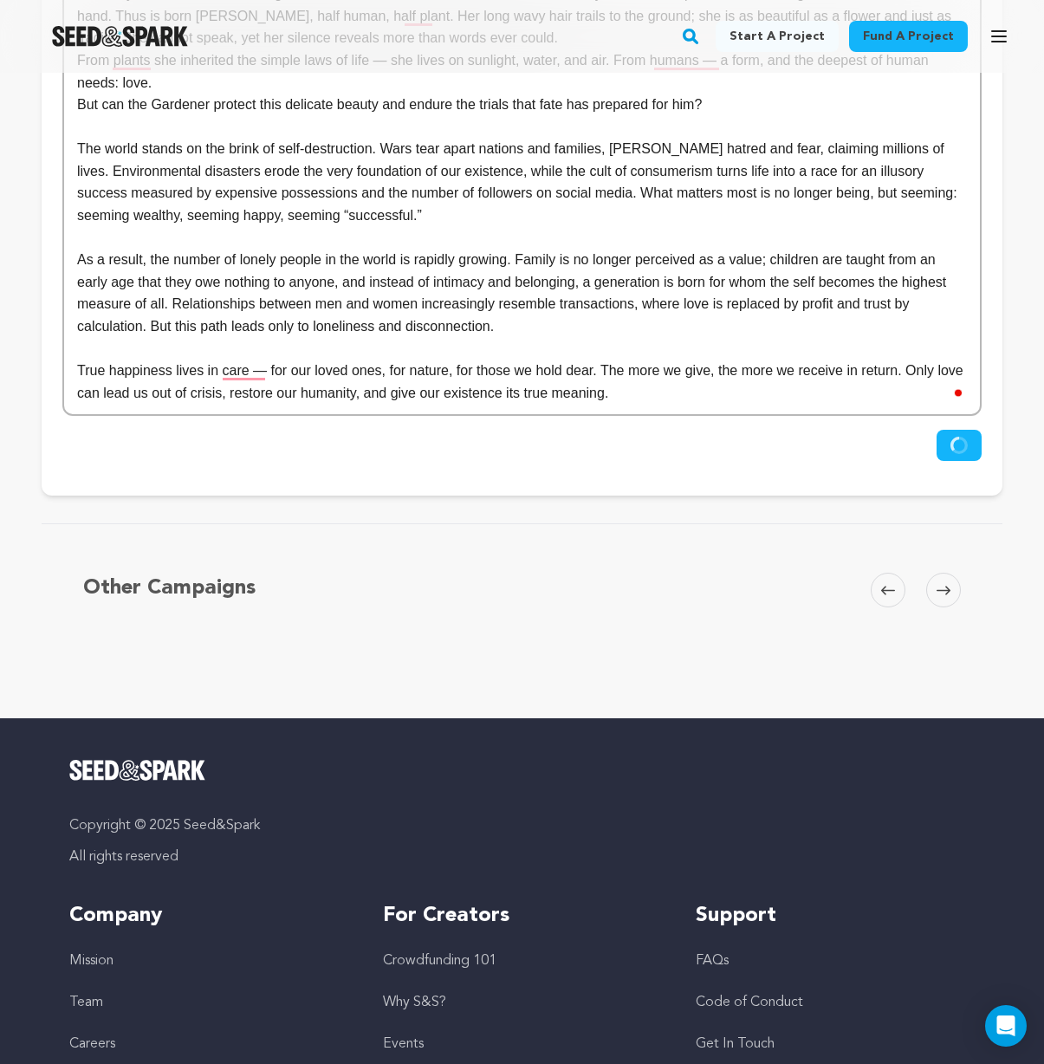
scroll to position [0, 0]
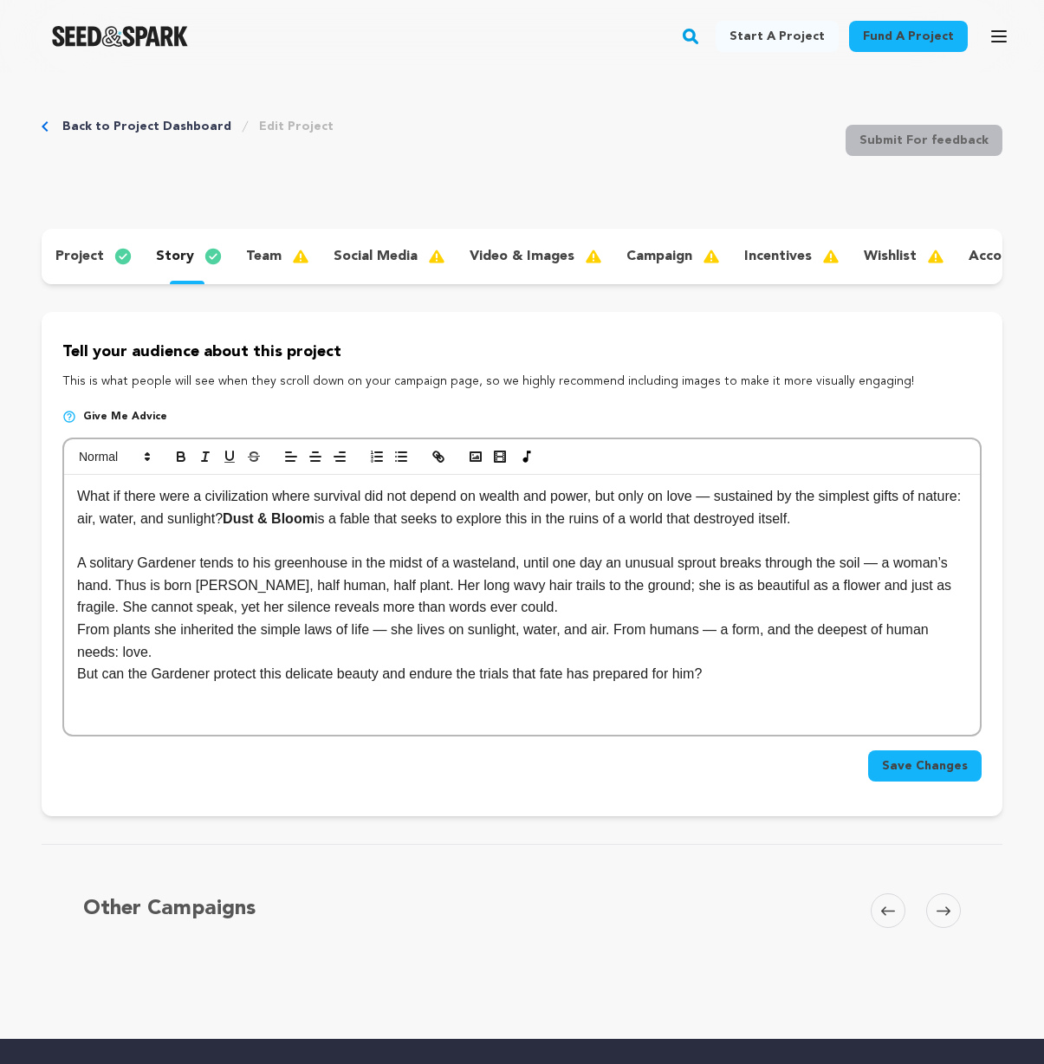
click at [747, 685] on p "But can the Gardener protect this delicate beauty and endure the trials that fa…" at bounding box center [522, 674] width 890 height 23
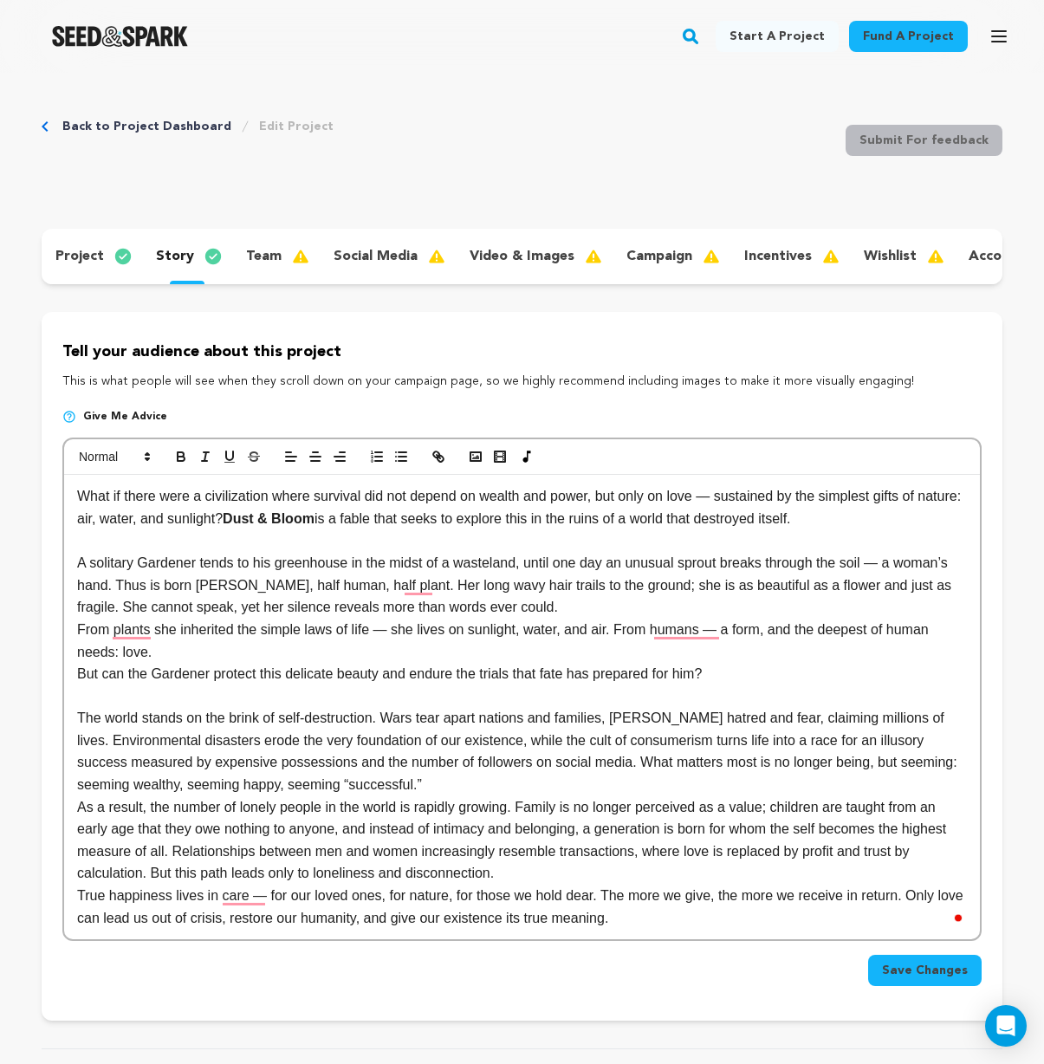
click at [496, 795] on p "The world stands on the brink of self-destruction. Wars tear apart nations and …" at bounding box center [522, 751] width 890 height 88
click at [457, 795] on p "The world stands on the brink of self-destruction. Wars tear apart nations and …" at bounding box center [522, 751] width 890 height 88
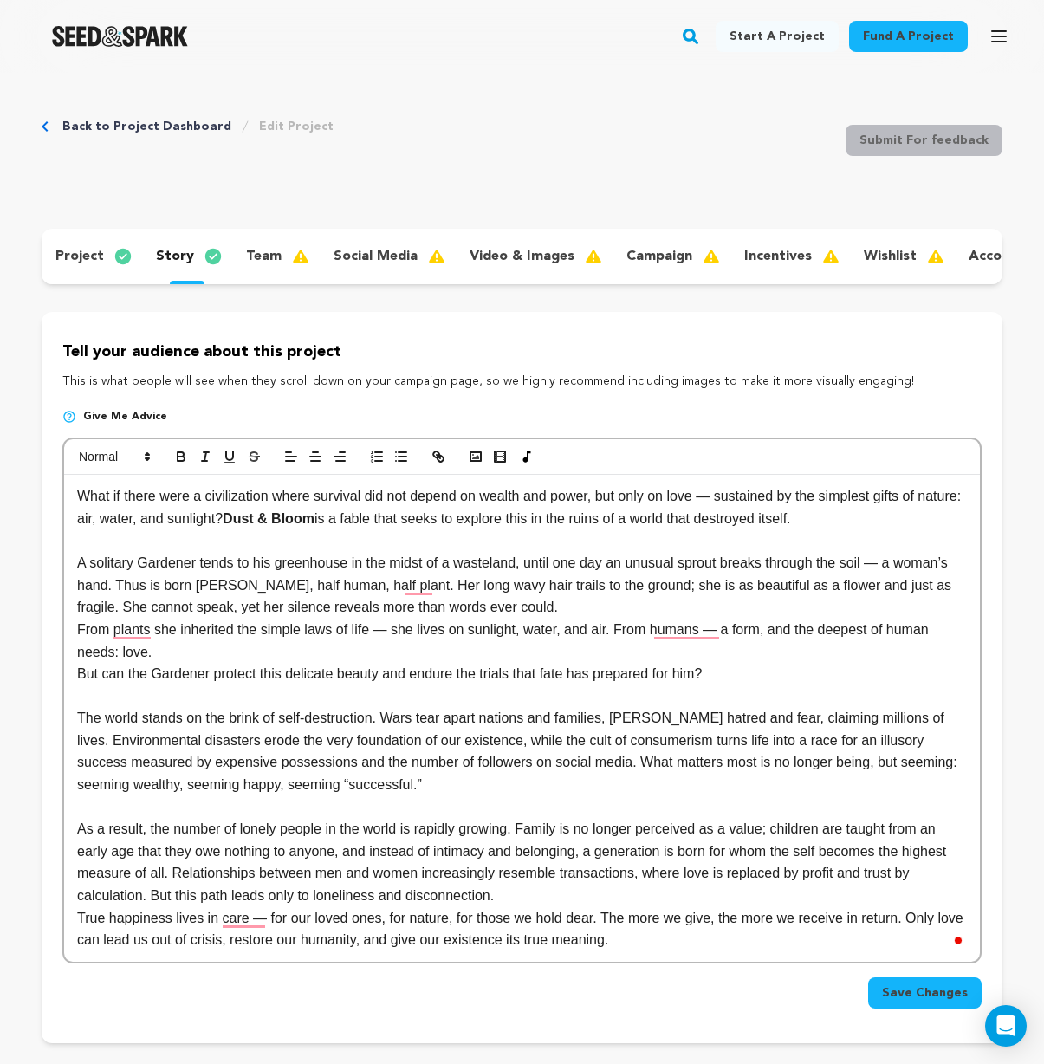
click at [582, 906] on p "As a result, the number of lonely people in the world is rapidly growing. Famil…" at bounding box center [522, 862] width 890 height 88
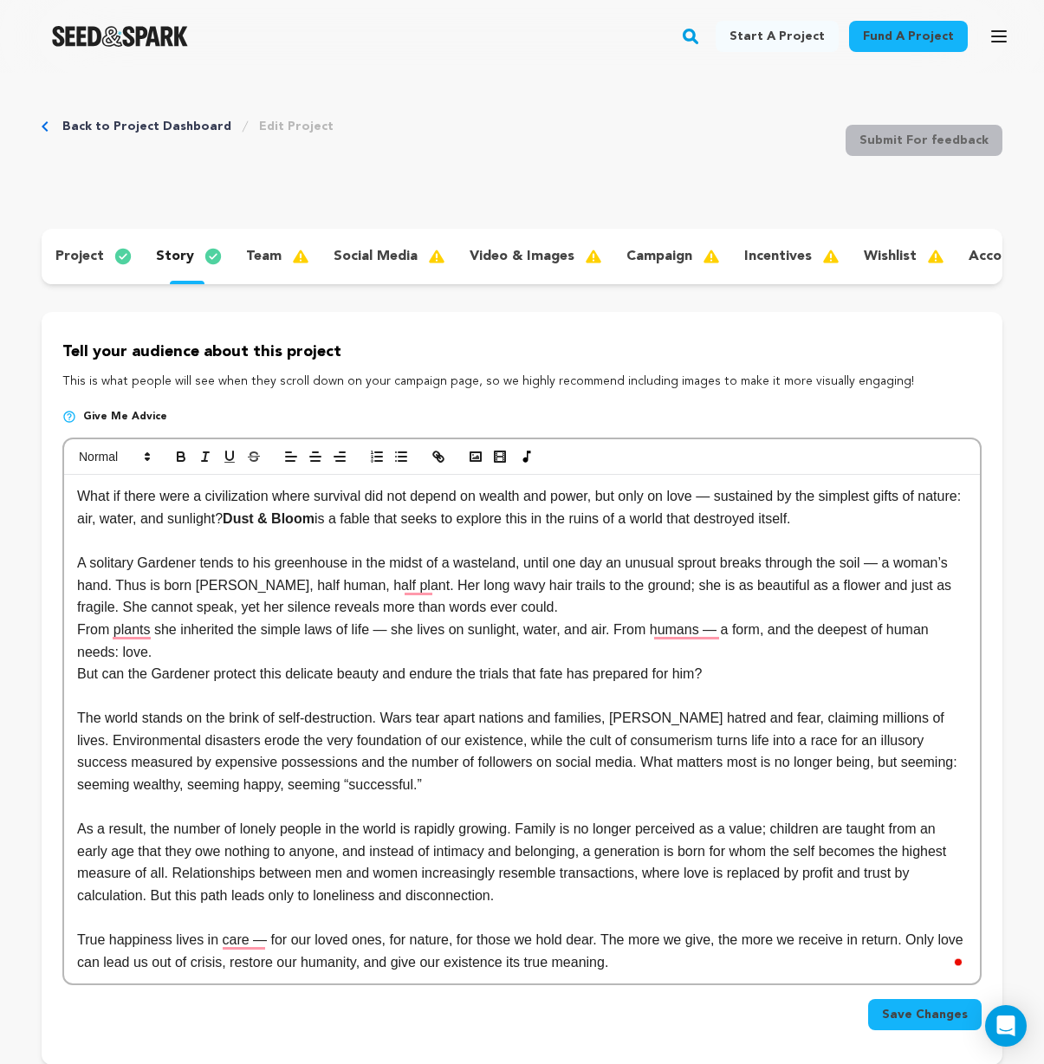
click at [903, 1023] on span "Save Changes" at bounding box center [925, 1014] width 86 height 17
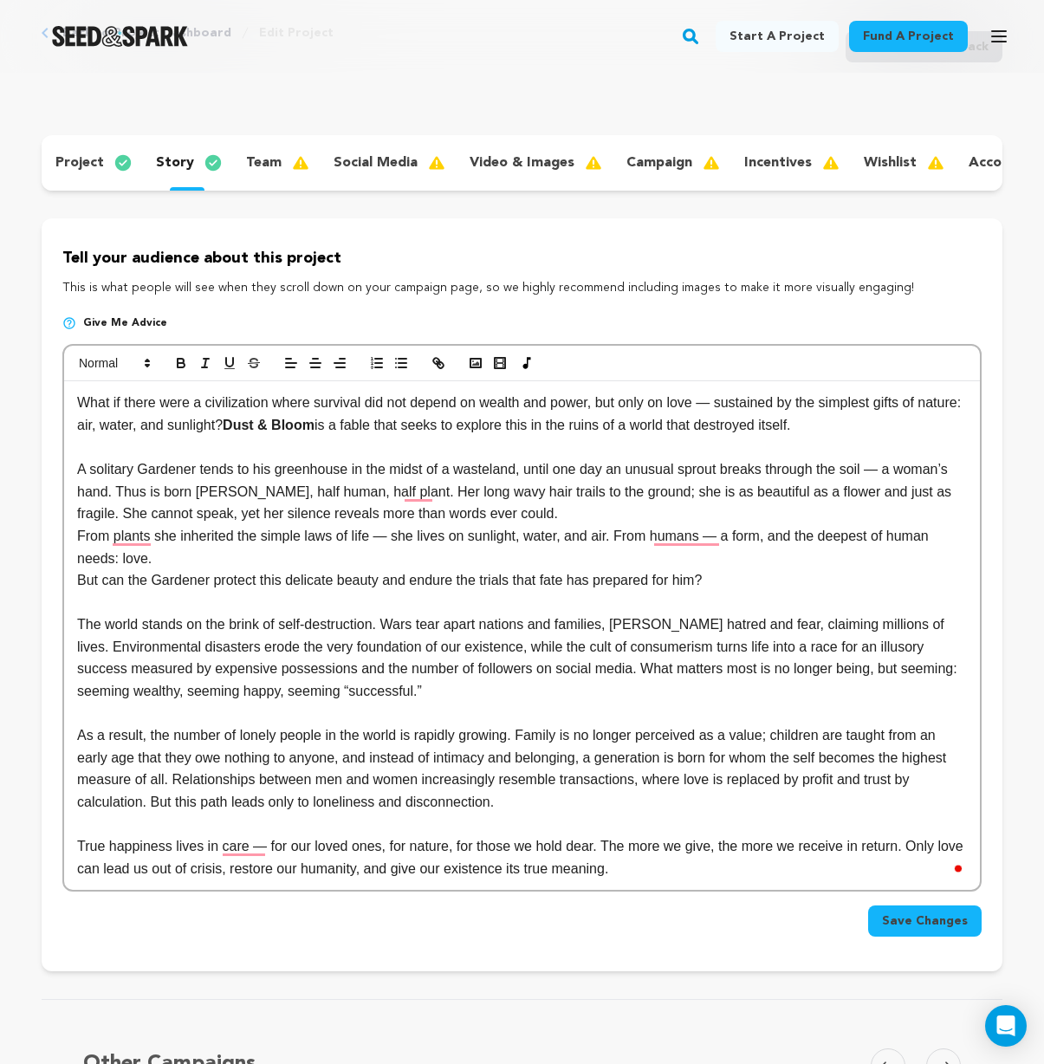
scroll to position [81, 0]
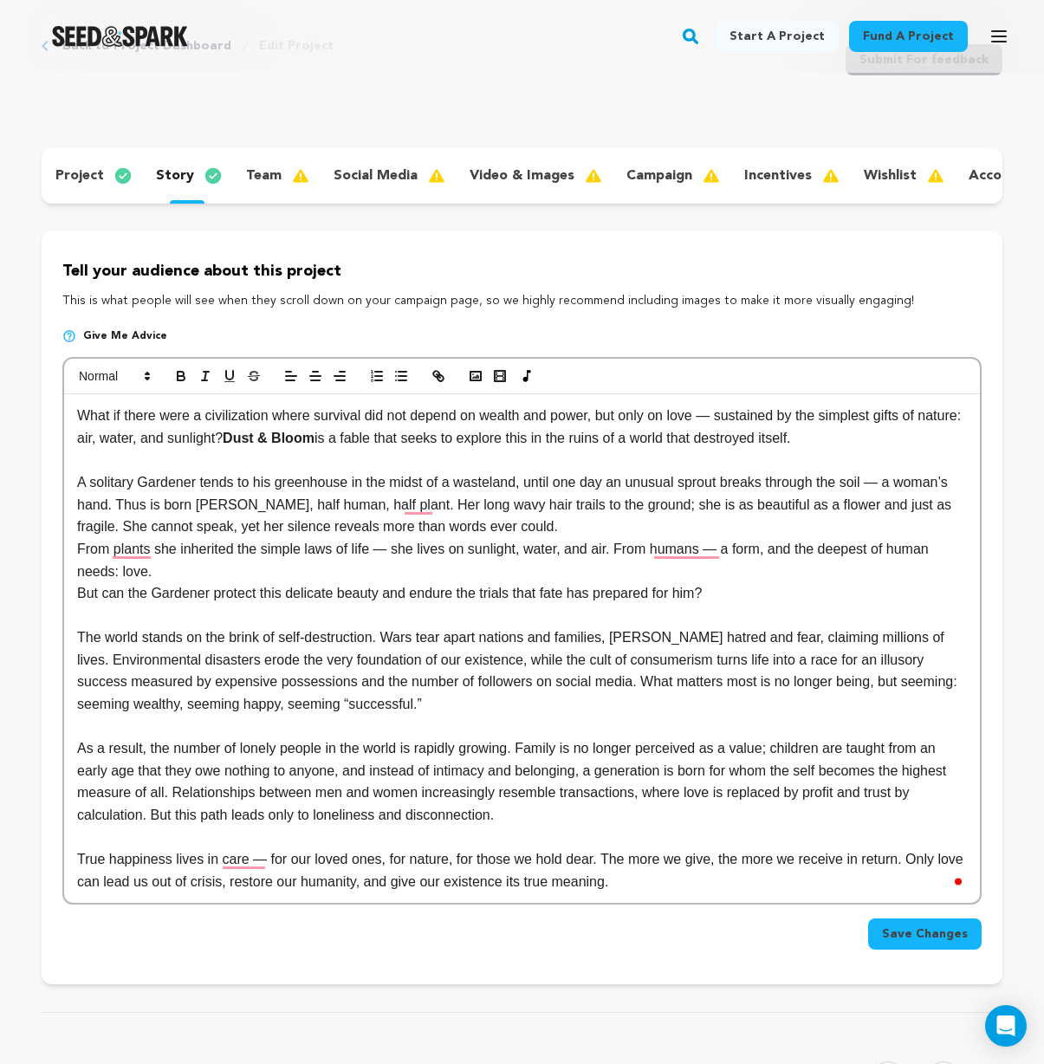
click at [82, 176] on p "project" at bounding box center [79, 175] width 49 height 21
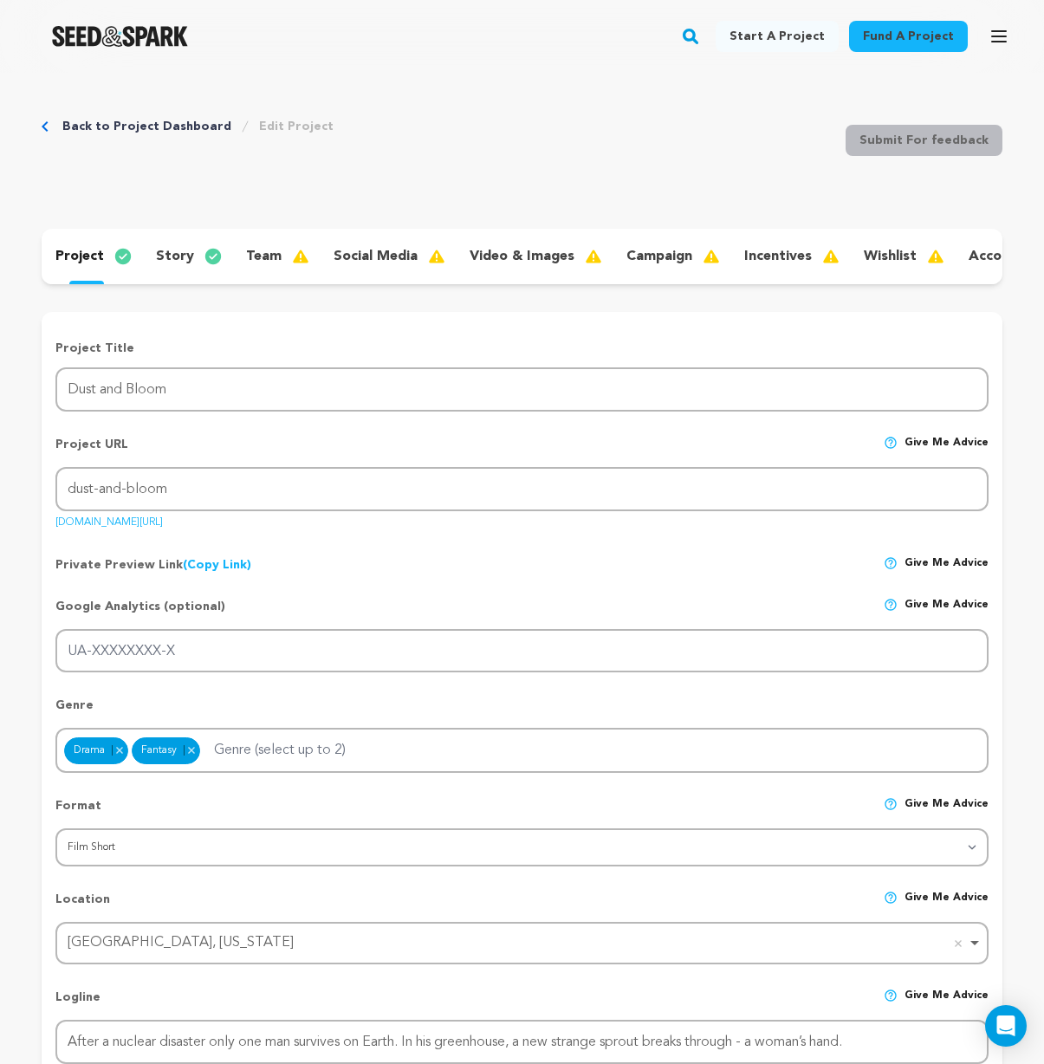
click at [178, 261] on p "story" at bounding box center [175, 256] width 38 height 21
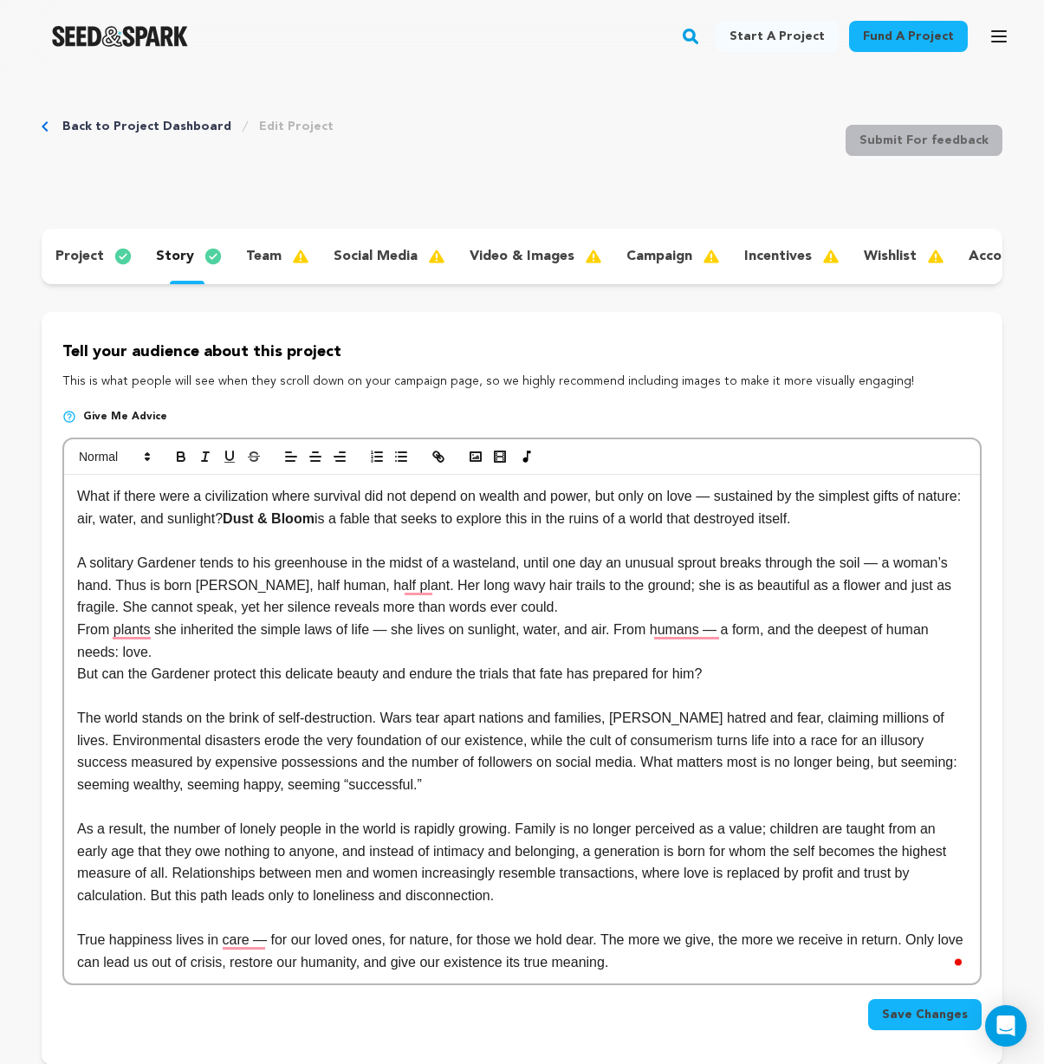
click at [895, 529] on p "What if there were a civilization where survival did not depend on wealth and p…" at bounding box center [522, 507] width 890 height 44
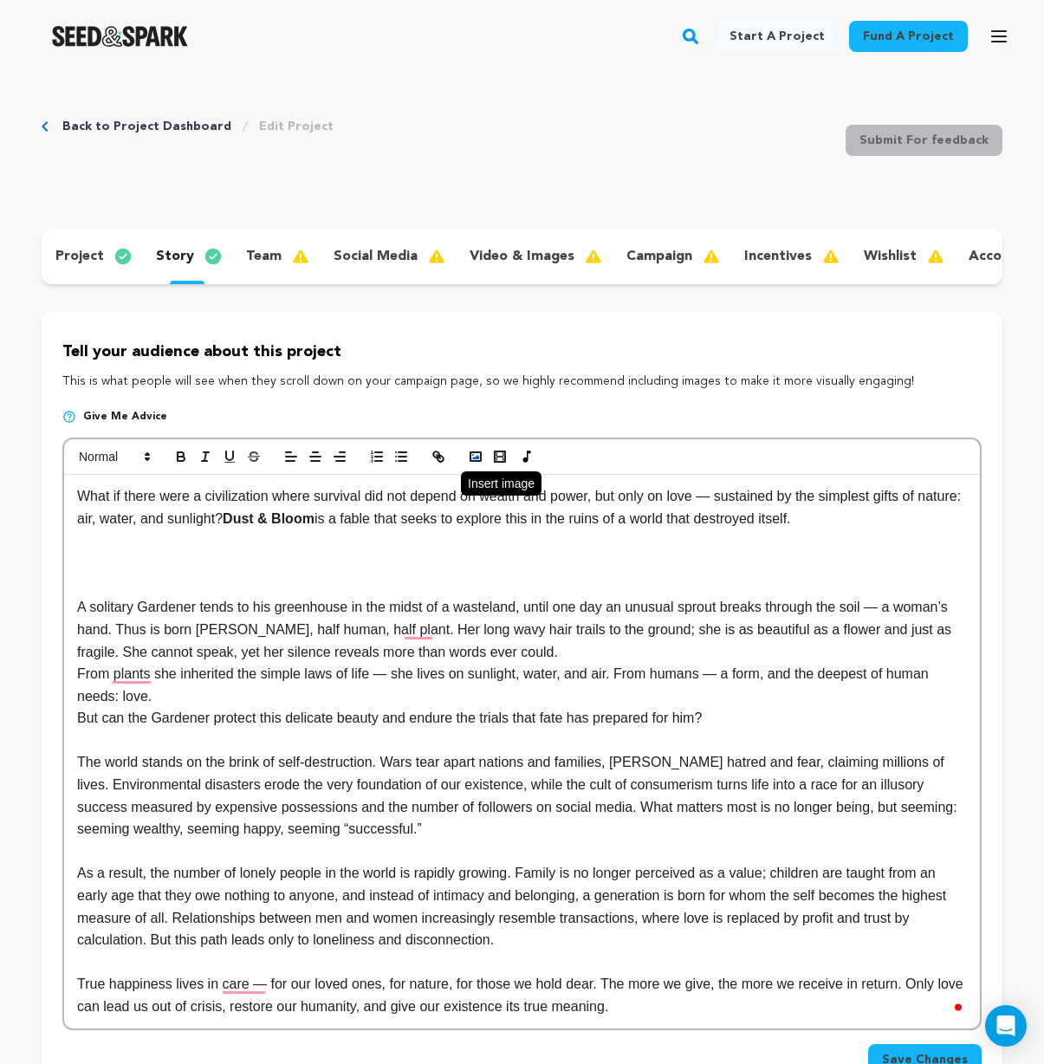
click at [474, 464] on icon "button" at bounding box center [476, 457] width 16 height 16
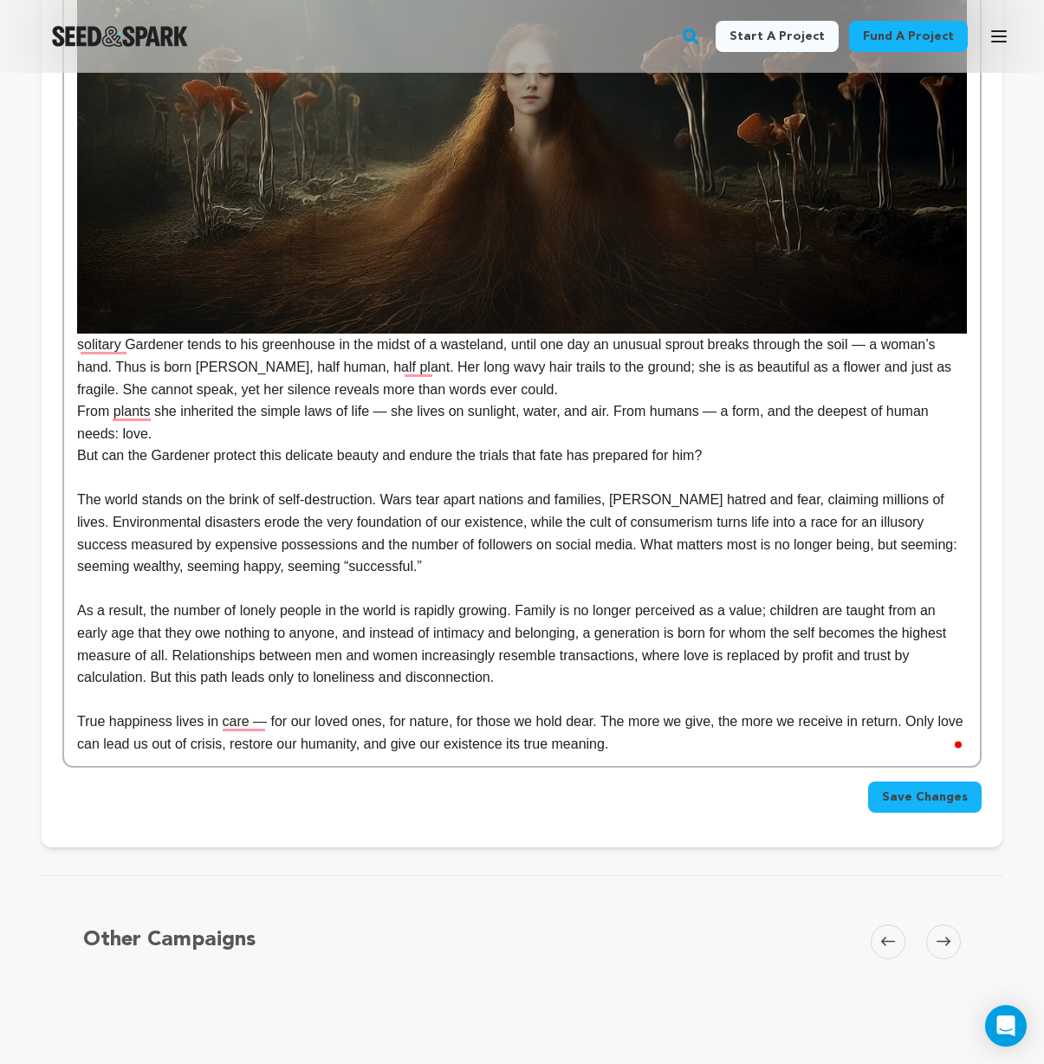
scroll to position [723, 0]
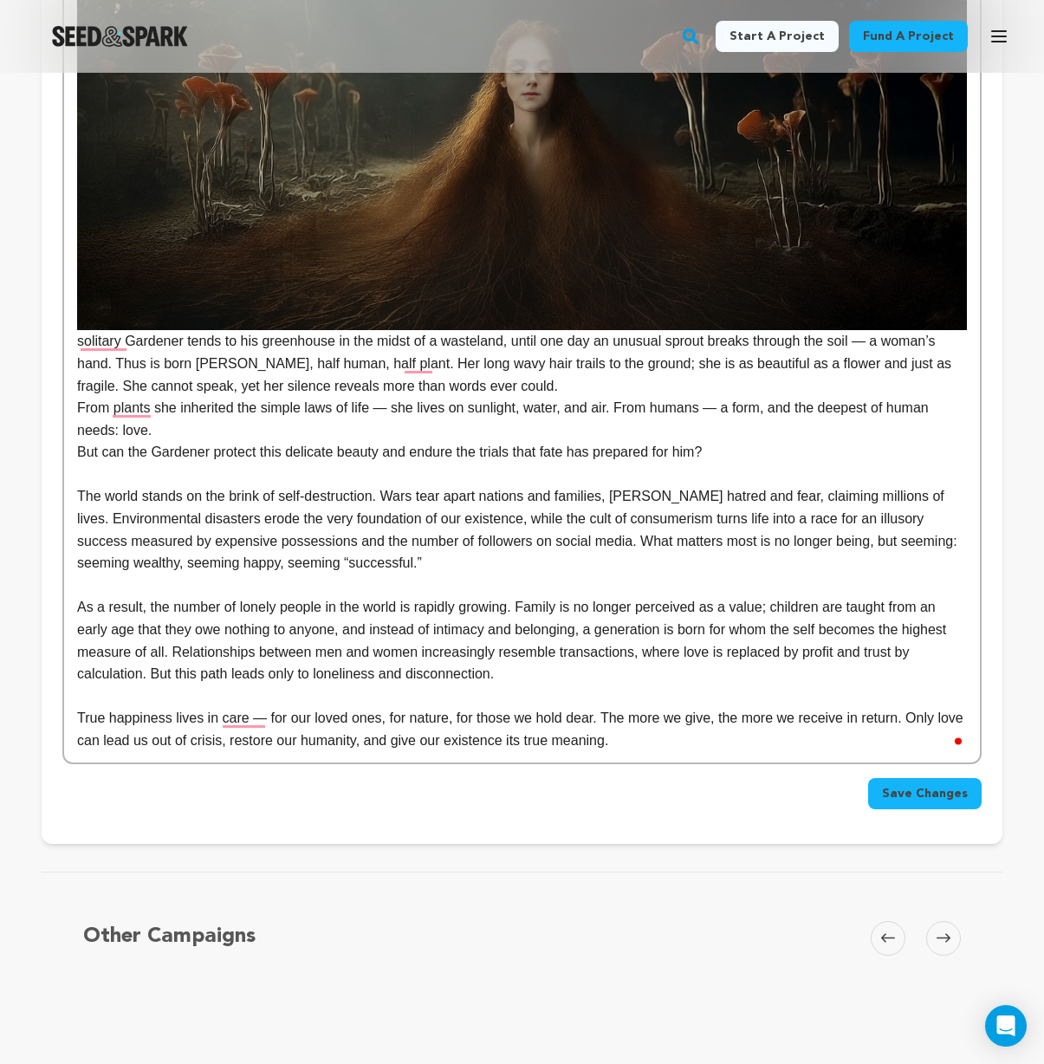
click at [938, 802] on span "Save Changes" at bounding box center [925, 793] width 86 height 17
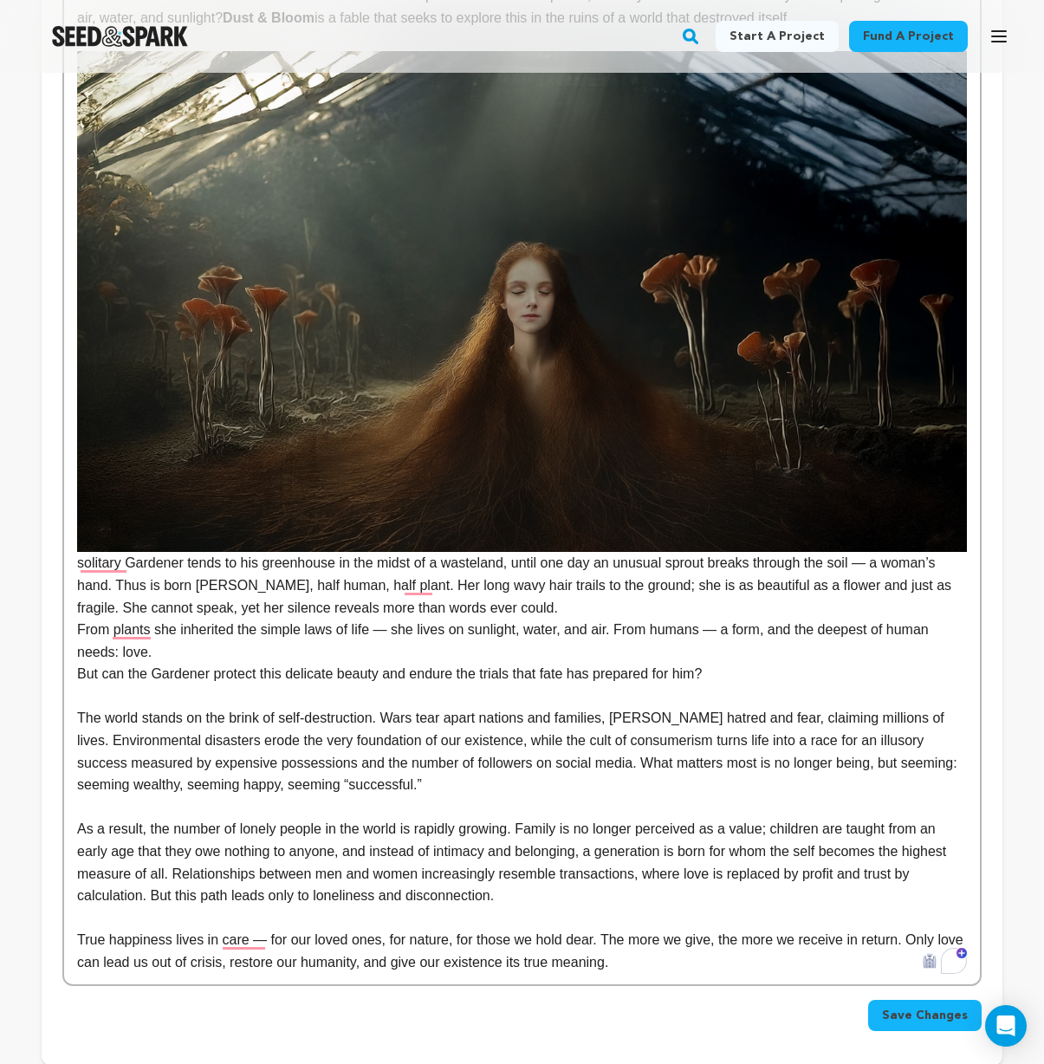
scroll to position [178, 0]
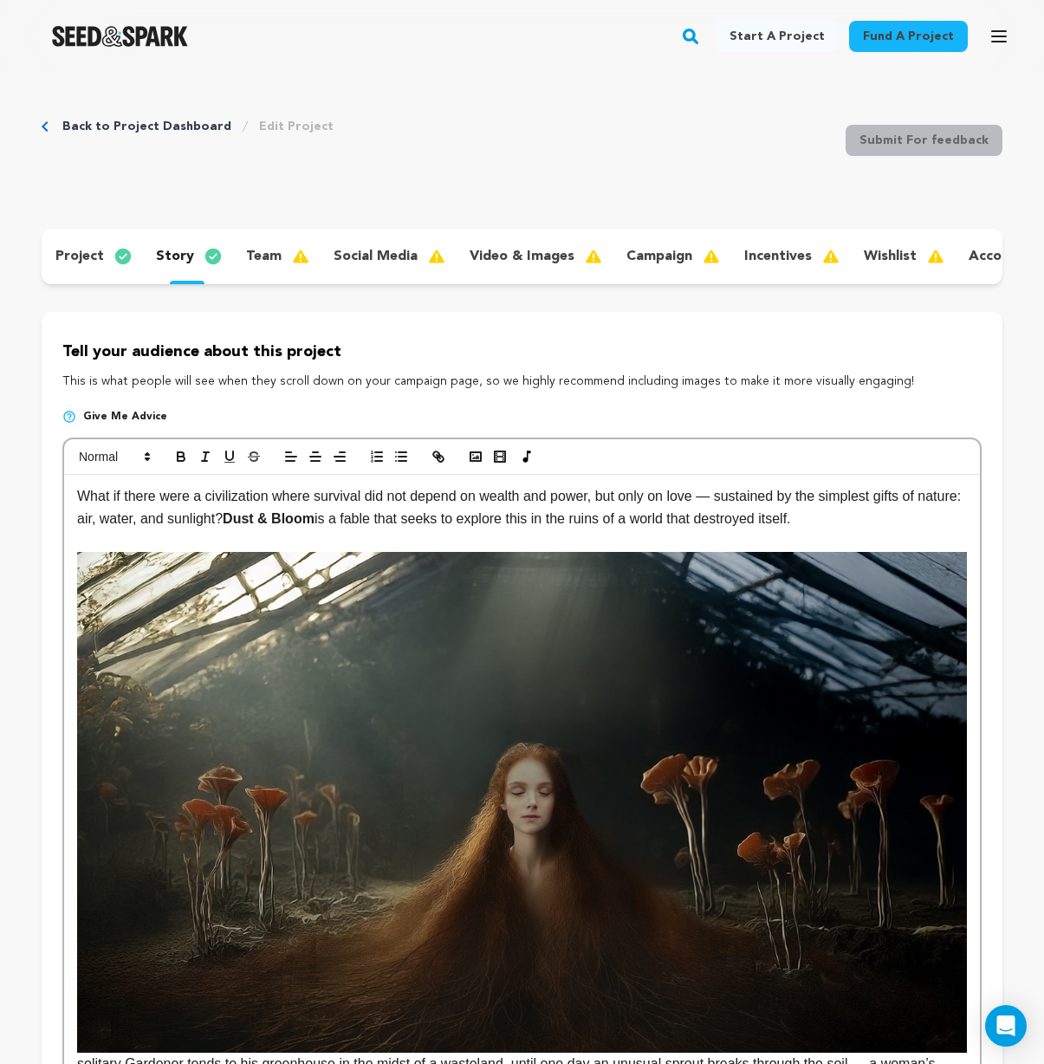
scroll to position [81, 0]
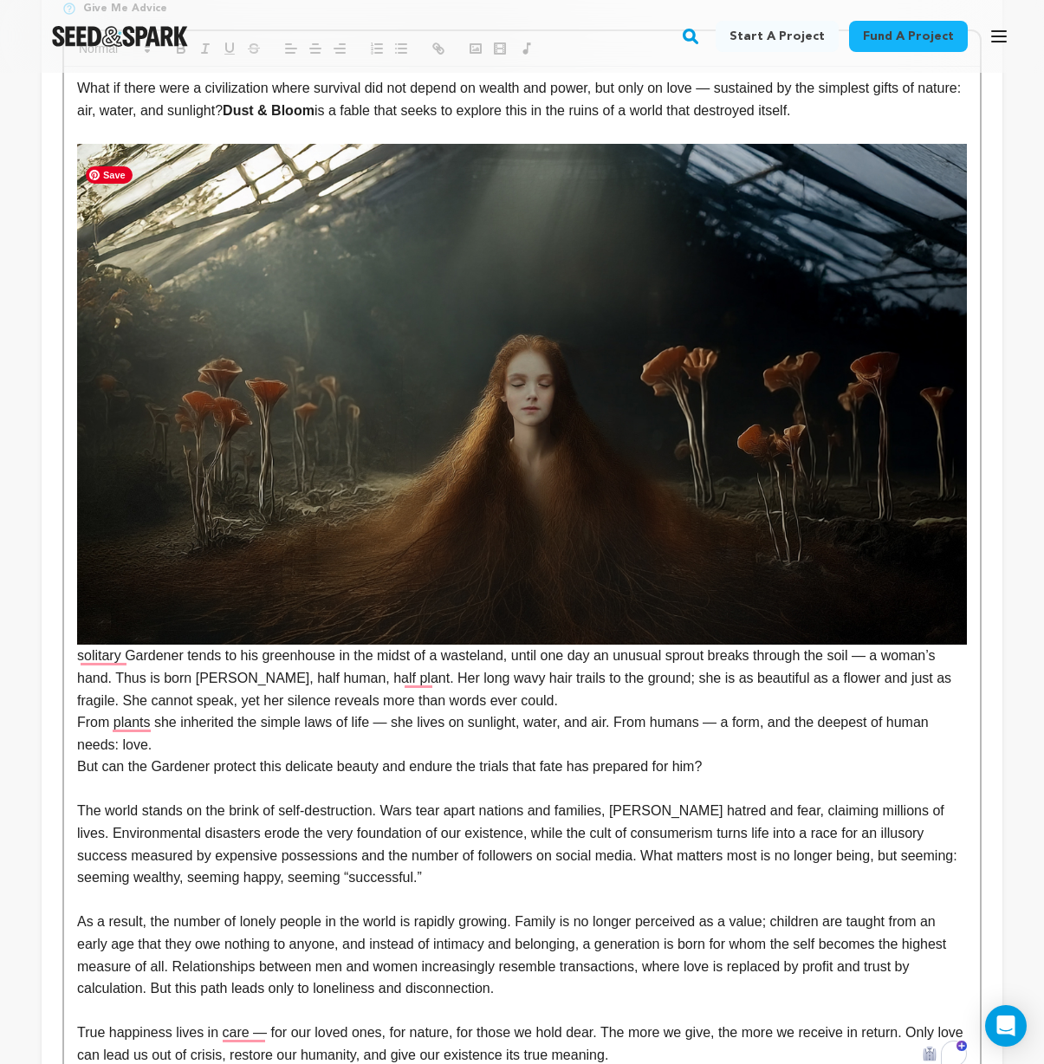
scroll to position [414, 0]
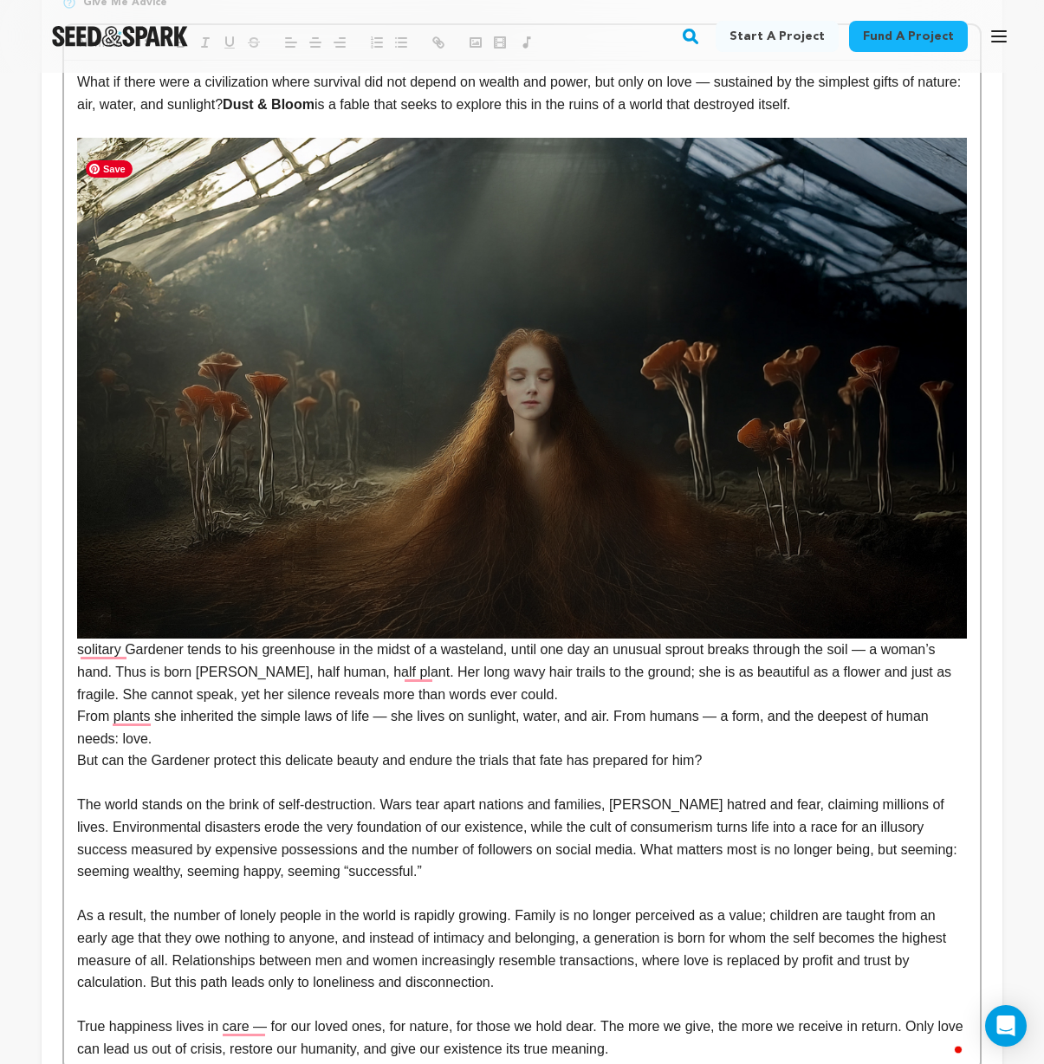
click at [397, 474] on img "To enrich screen reader interactions, please activate Accessibility in Grammarl…" at bounding box center [522, 388] width 890 height 501
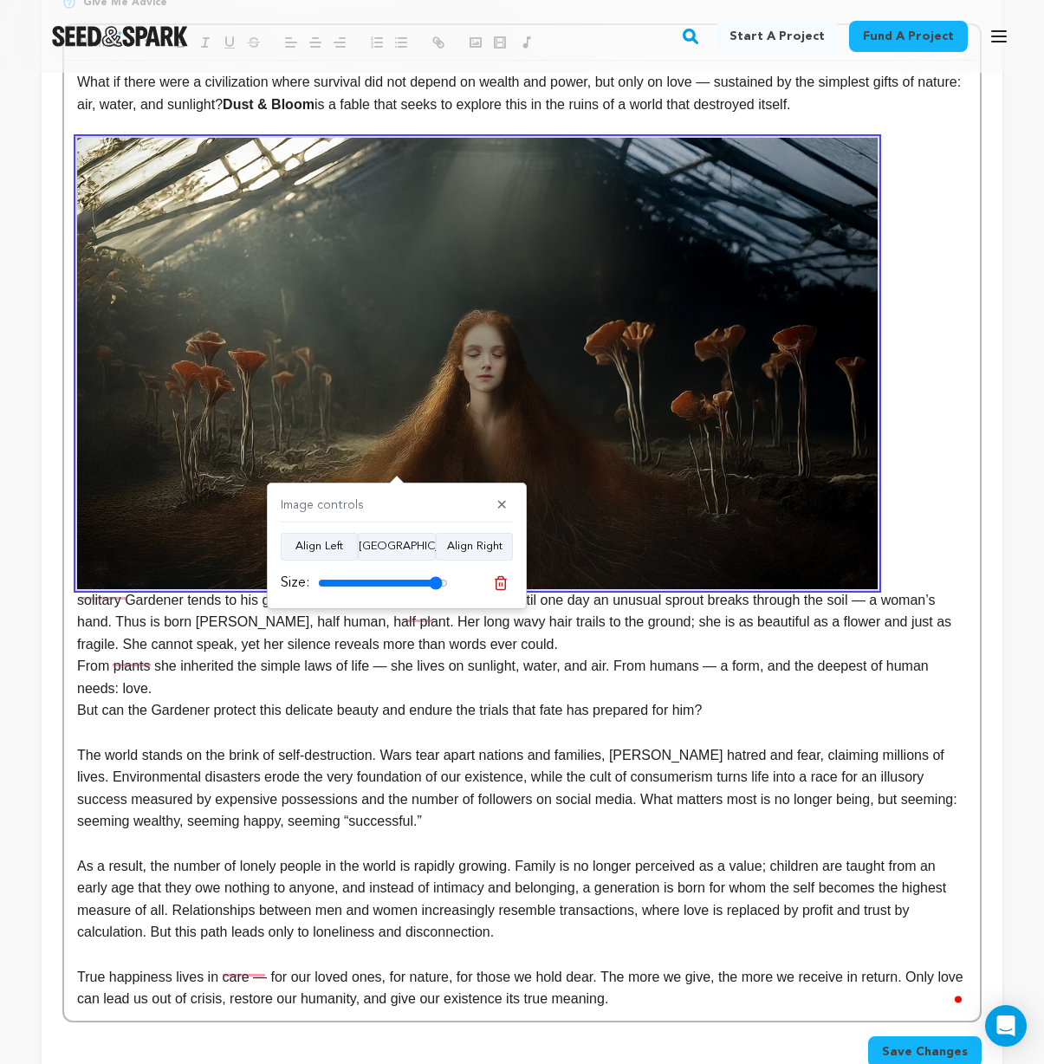
type input "100"
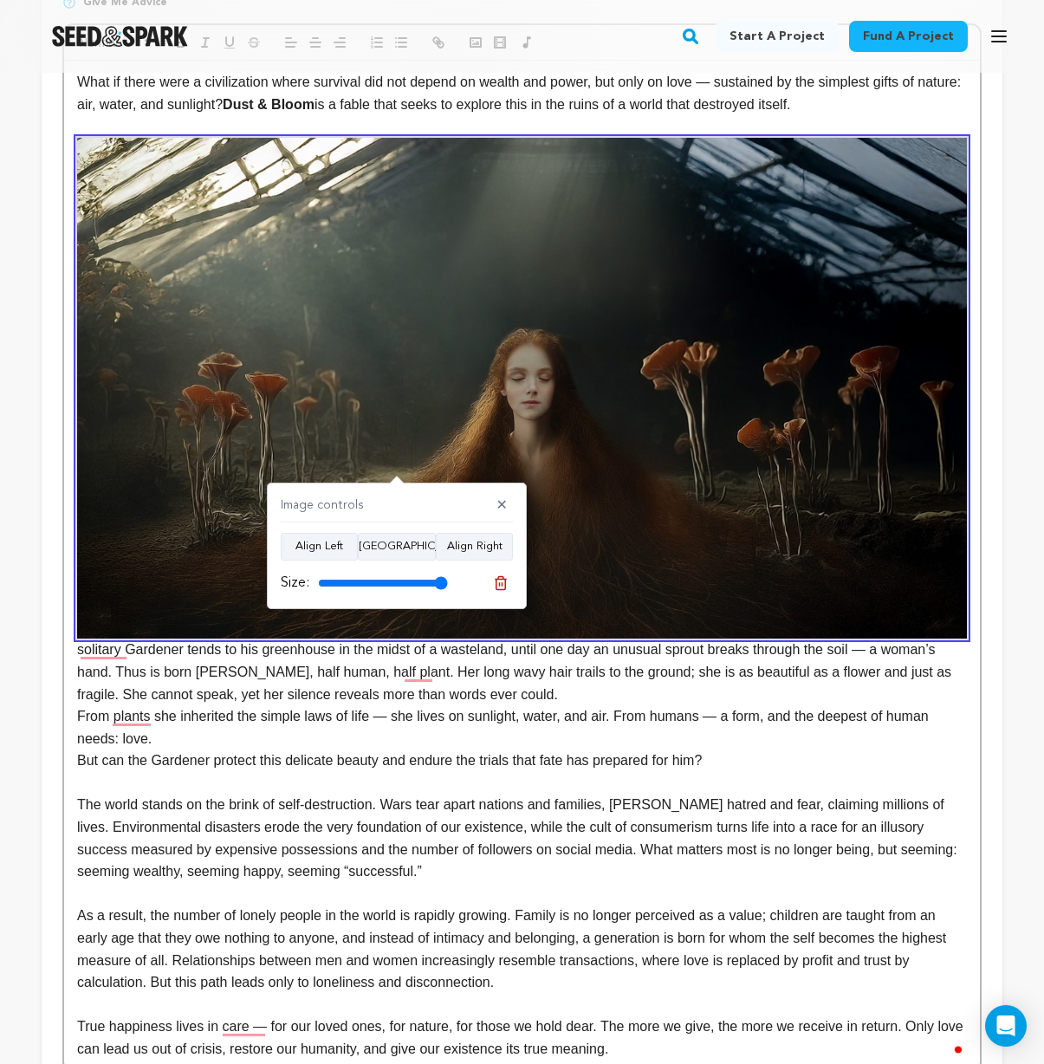
drag, startPoint x: 442, startPoint y: 579, endPoint x: 454, endPoint y: 589, distance: 16.0
click at [448, 589] on input "range" at bounding box center [383, 583] width 130 height 14
click at [503, 504] on button "✕" at bounding box center [502, 505] width 22 height 17
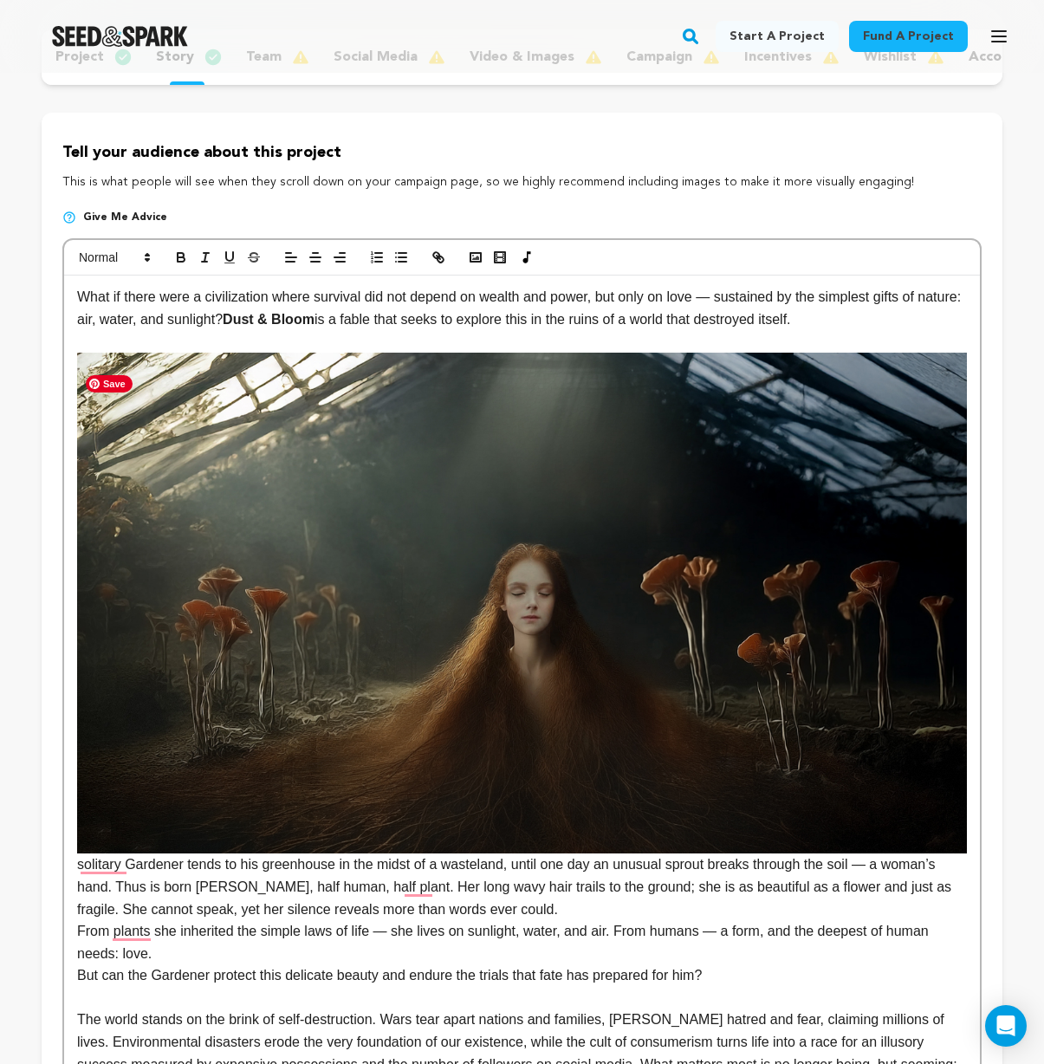
scroll to position [216, 0]
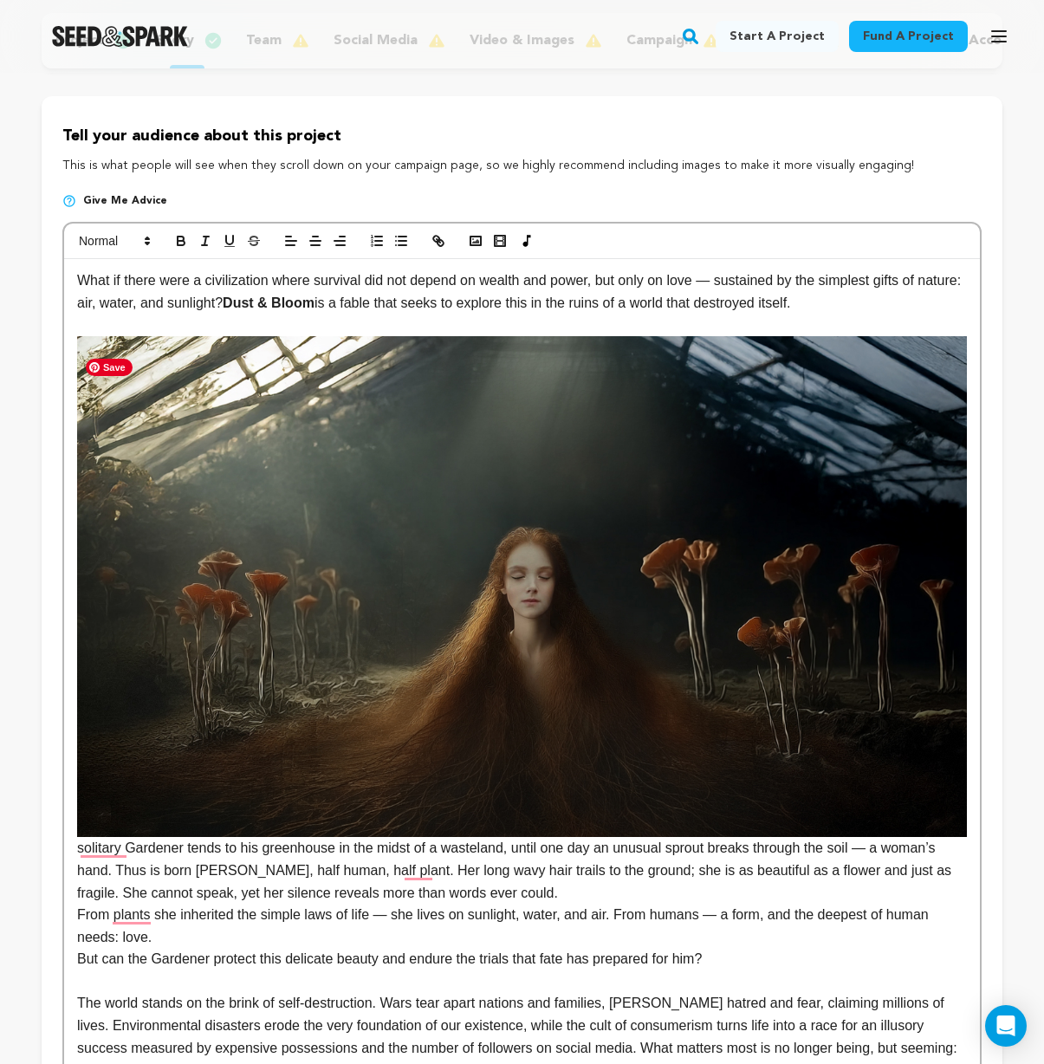
click at [966, 837] on img "To enrich screen reader interactions, please activate Accessibility in Grammarl…" at bounding box center [522, 586] width 890 height 501
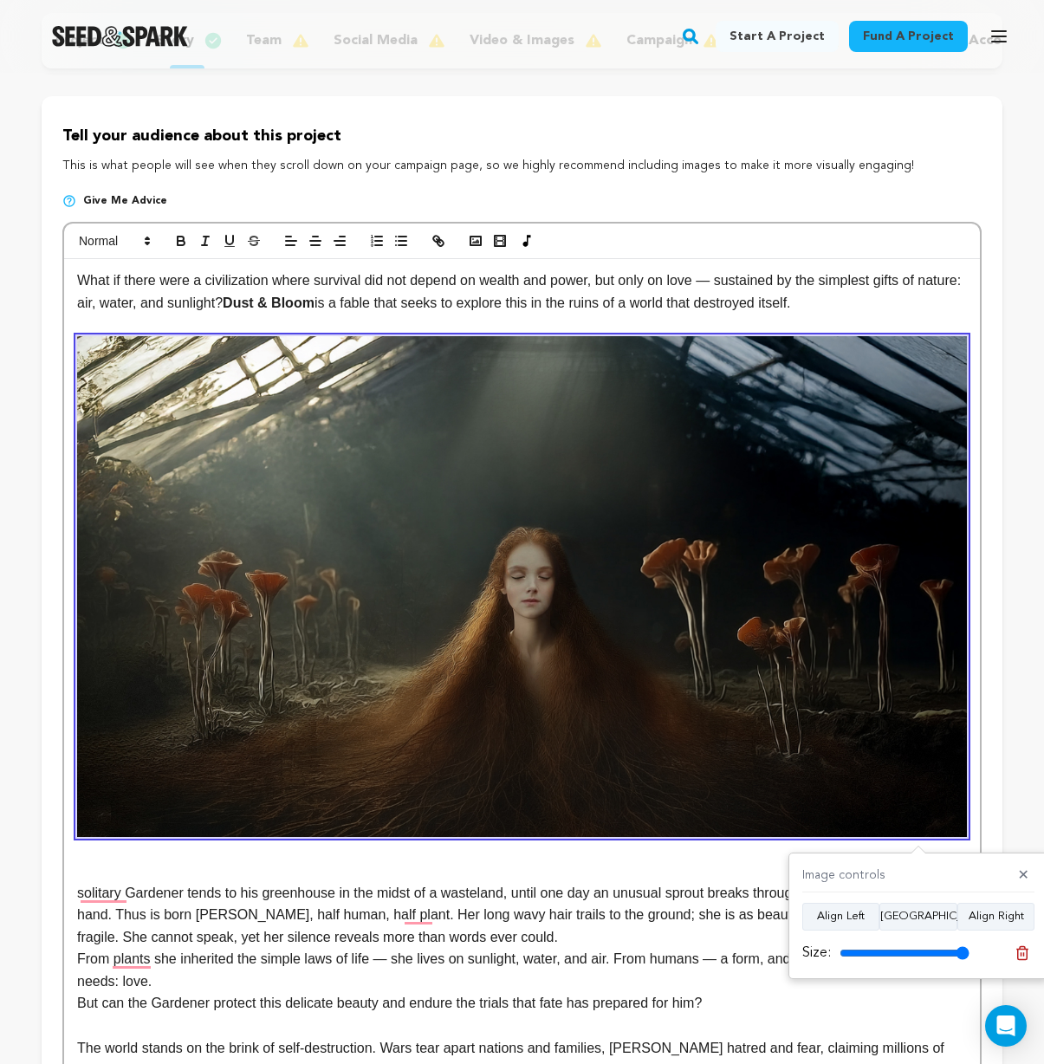
click at [342, 879] on p "To enrich screen reader interactions, please activate Accessibility in Grammarl…" at bounding box center [522, 870] width 890 height 23
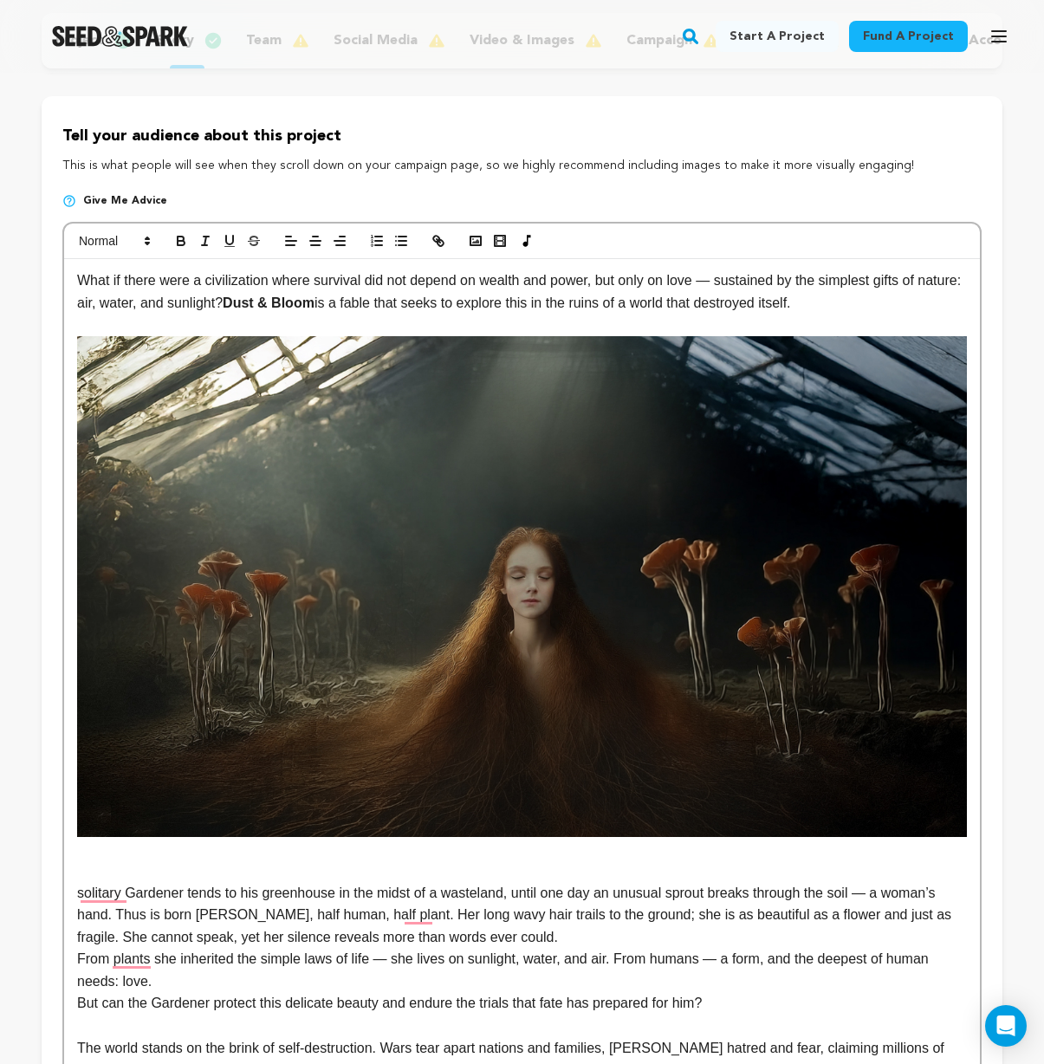
click at [83, 882] on p "To enrich screen reader interactions, please activate Accessibility in Grammarl…" at bounding box center [522, 870] width 890 height 23
drag, startPoint x: 187, startPoint y: 907, endPoint x: 61, endPoint y: 912, distance: 126.6
click at [62, 912] on div "Tell your audience about this project This is what people will see when they sc…" at bounding box center [522, 745] width 961 height 1299
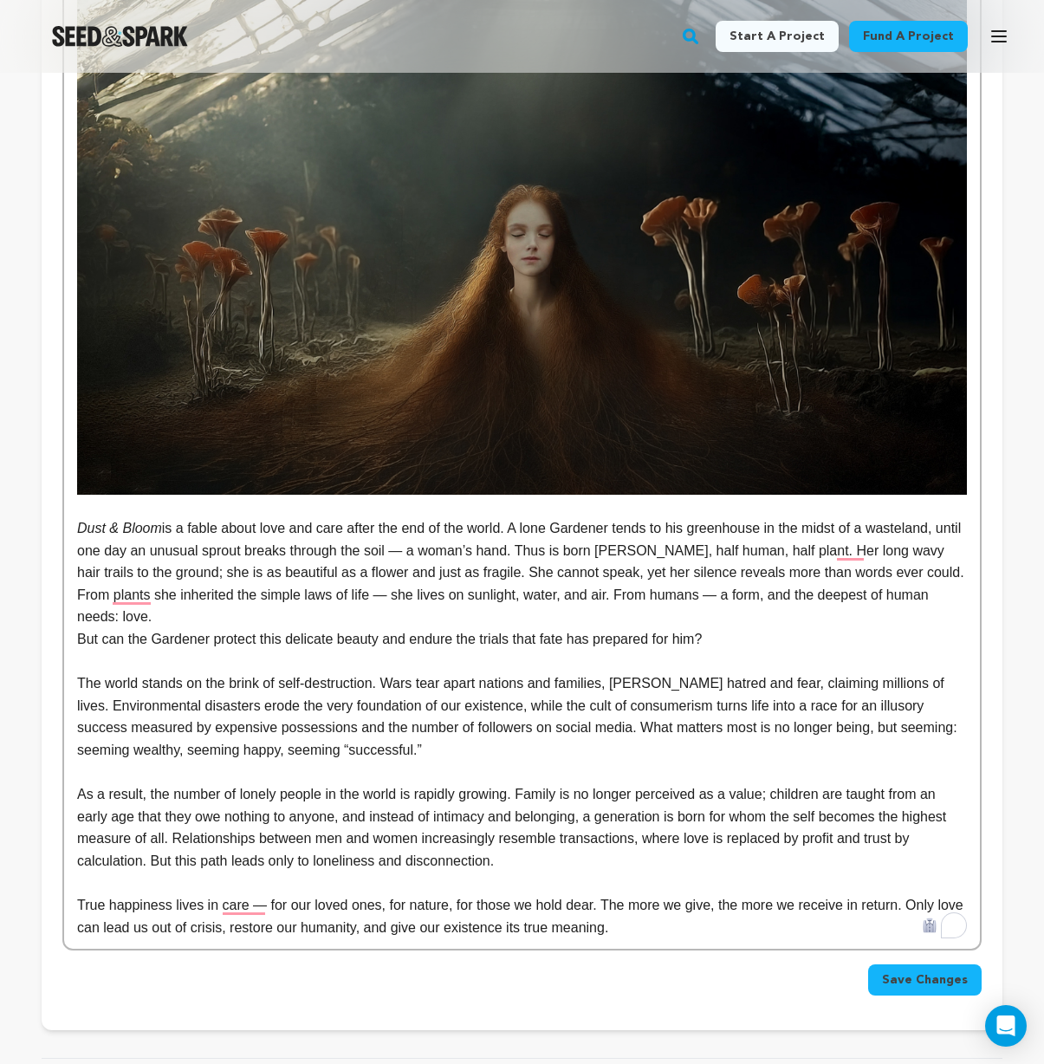
scroll to position [594, 0]
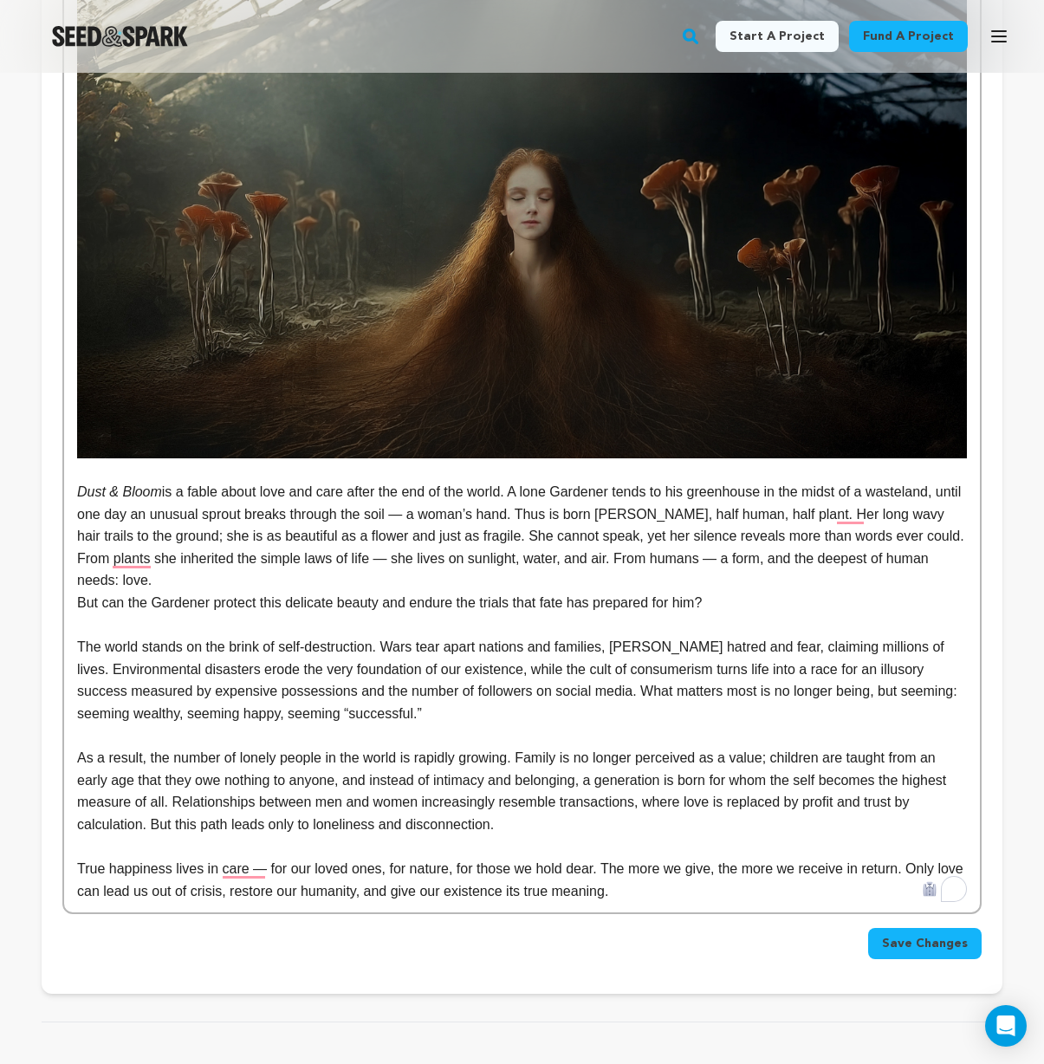
click at [913, 952] on span "Save Changes" at bounding box center [925, 943] width 86 height 17
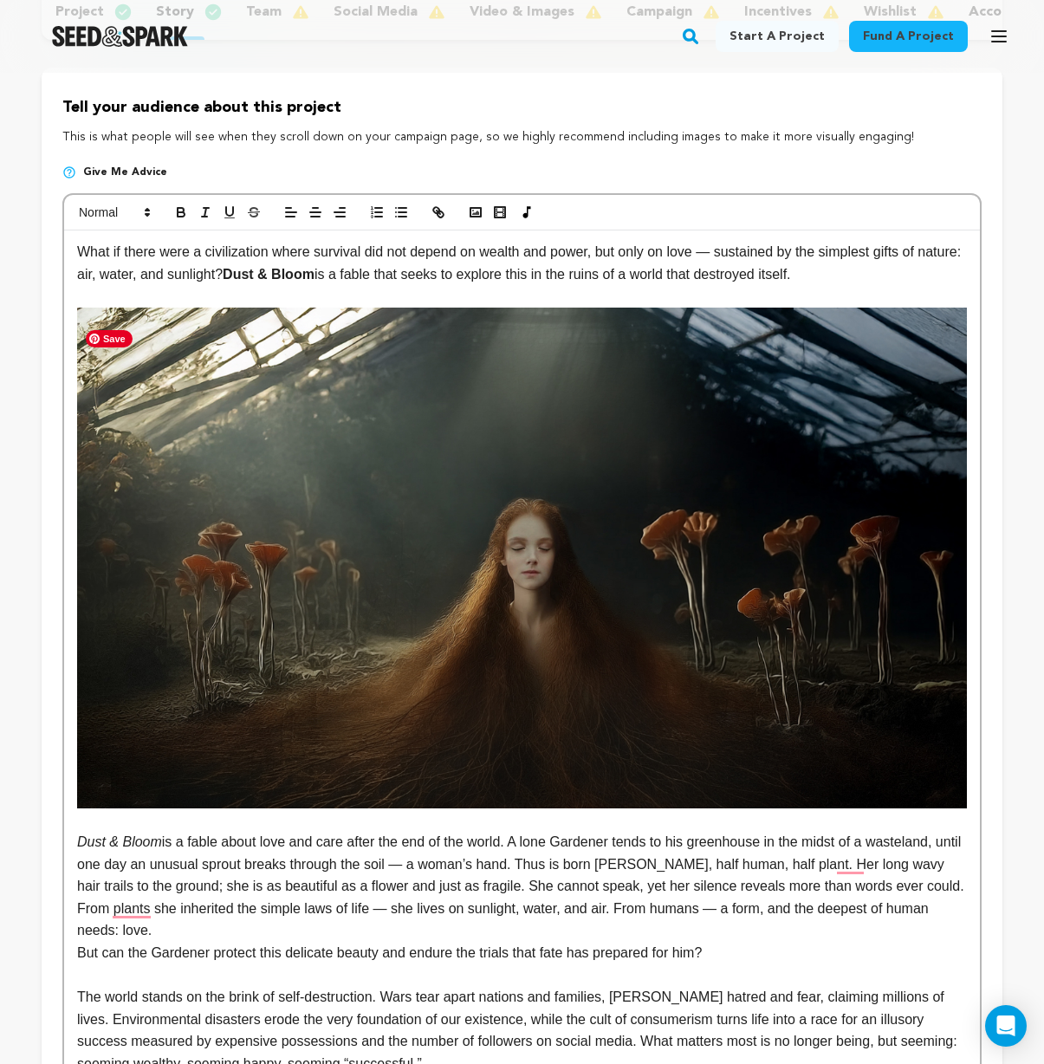
scroll to position [245, 0]
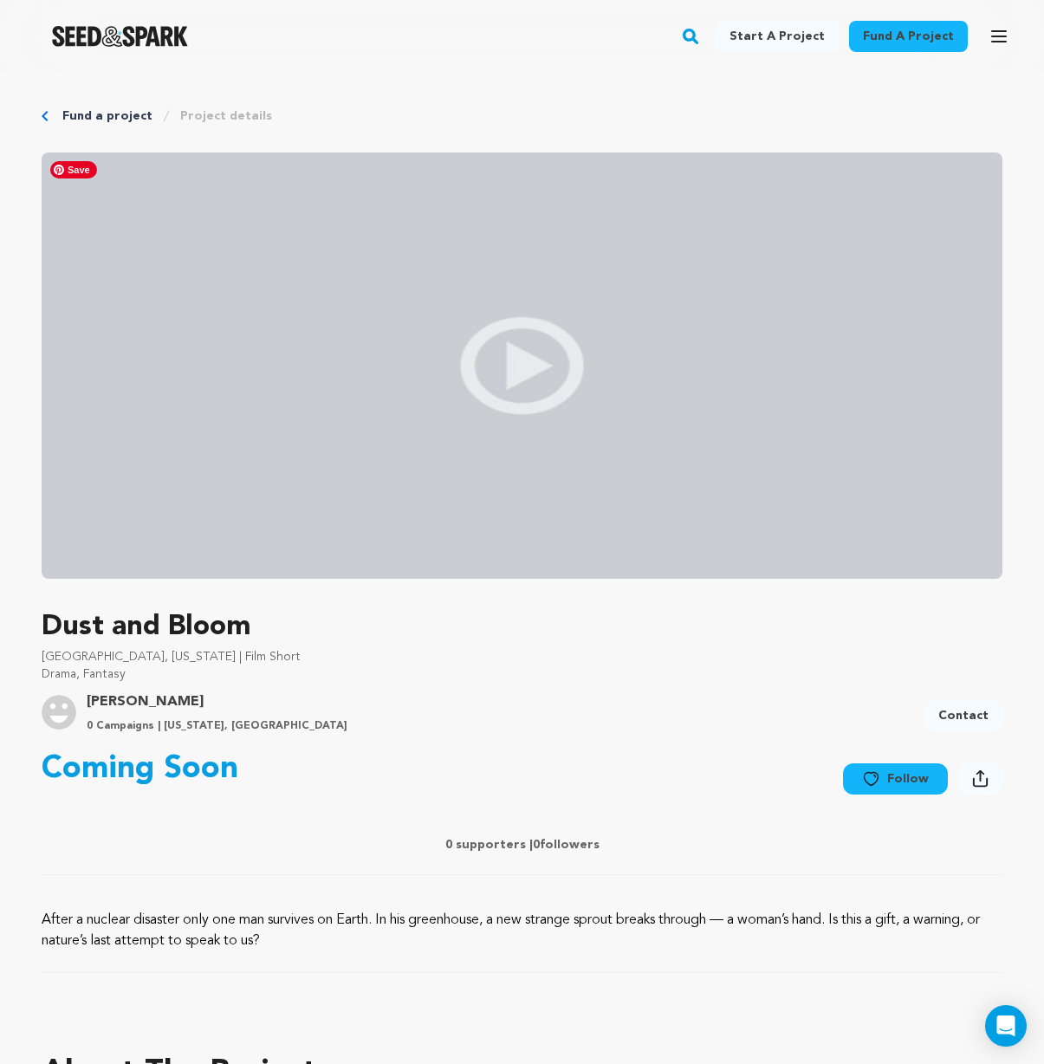
click at [512, 355] on img at bounding box center [522, 365] width 961 height 426
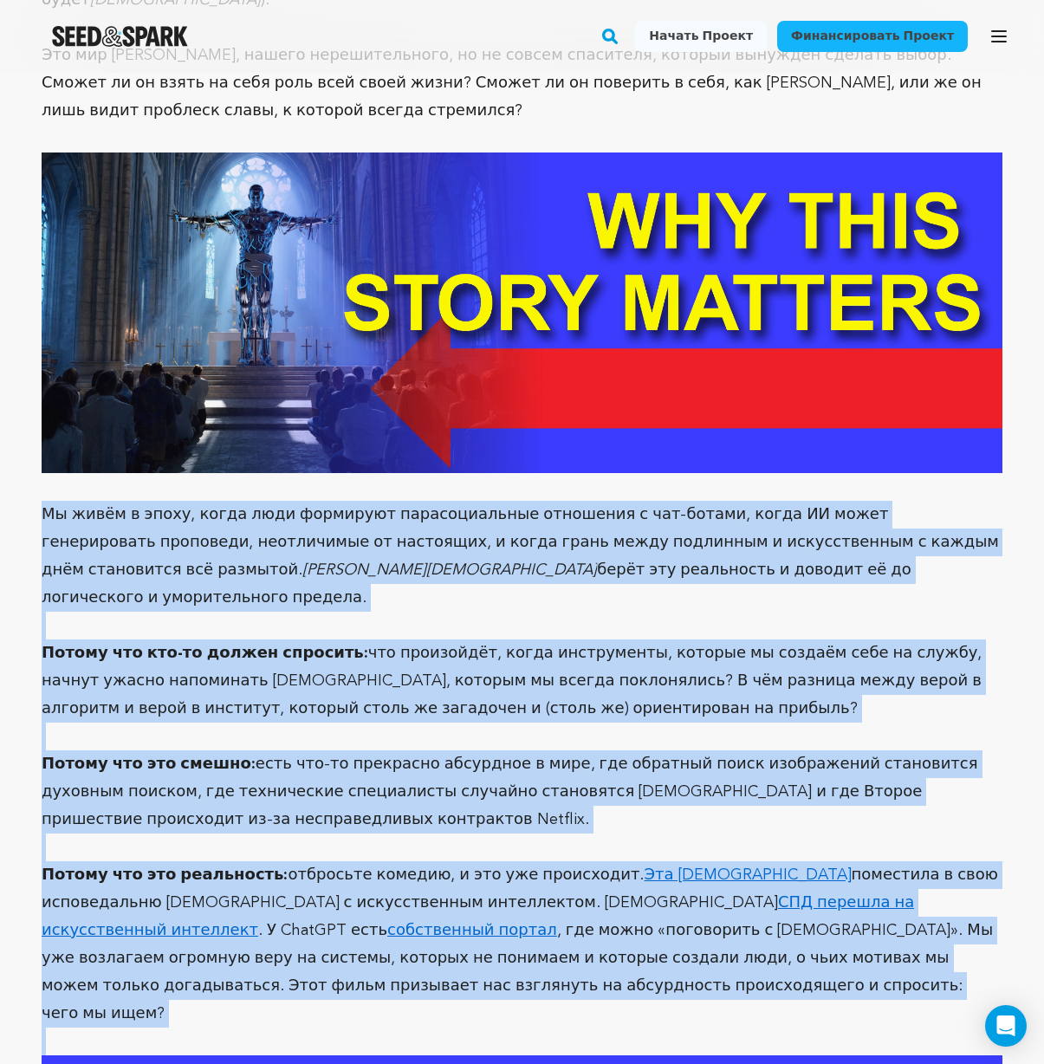
click at [591, 639] on p "Потому что кто-то должен спросить: что произойдёт, когда инструменты, которые м…" at bounding box center [522, 680] width 961 height 83
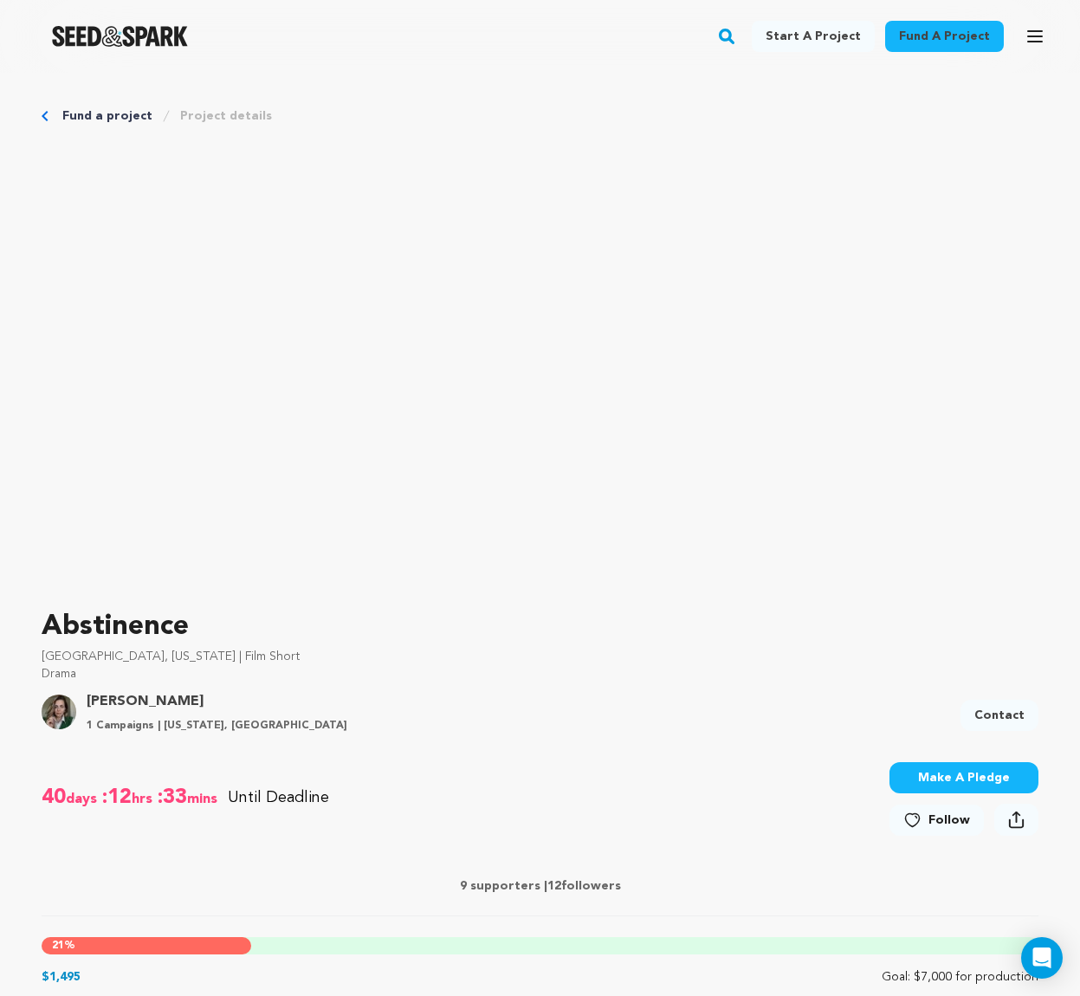
click at [0, 0] on p "Abstinence" at bounding box center [0, 0] width 0 height 0
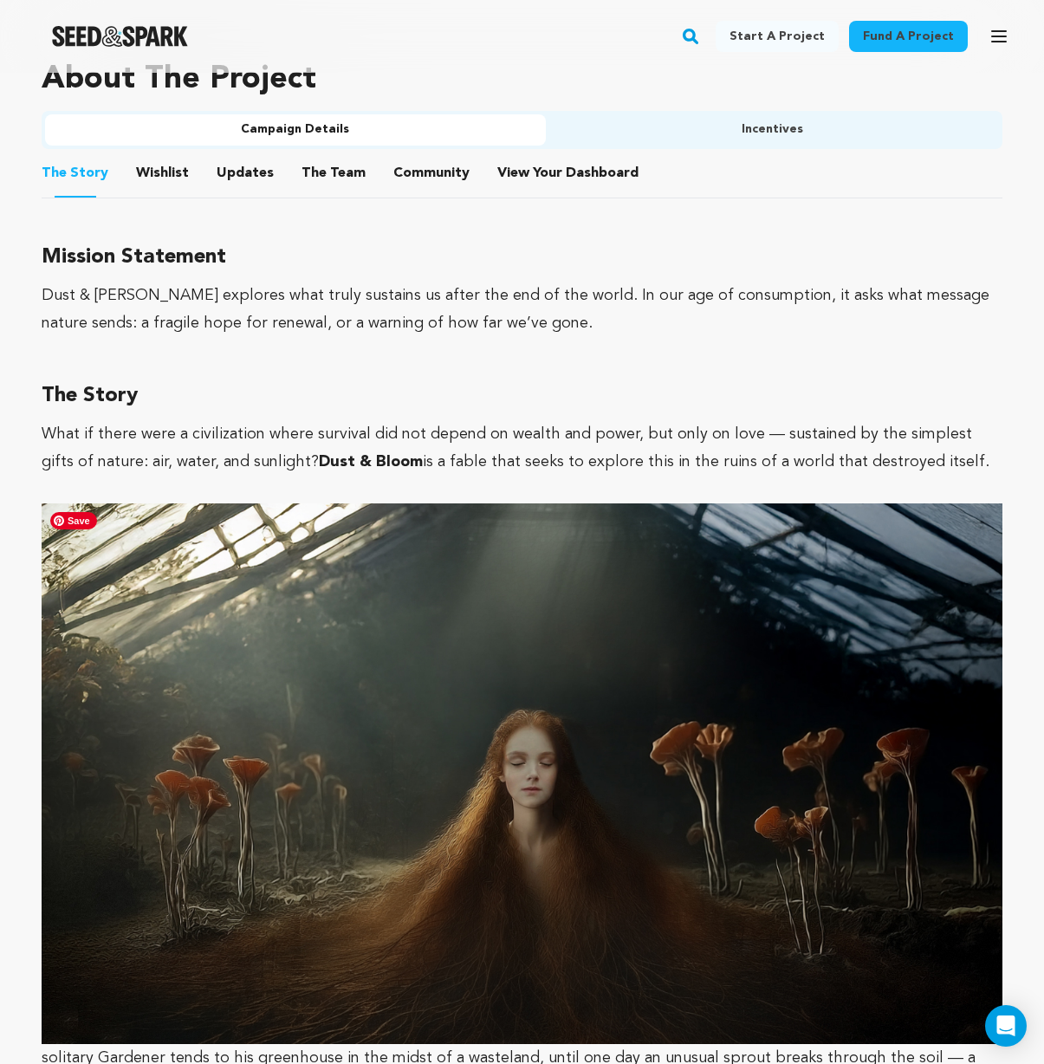
scroll to position [1203, 0]
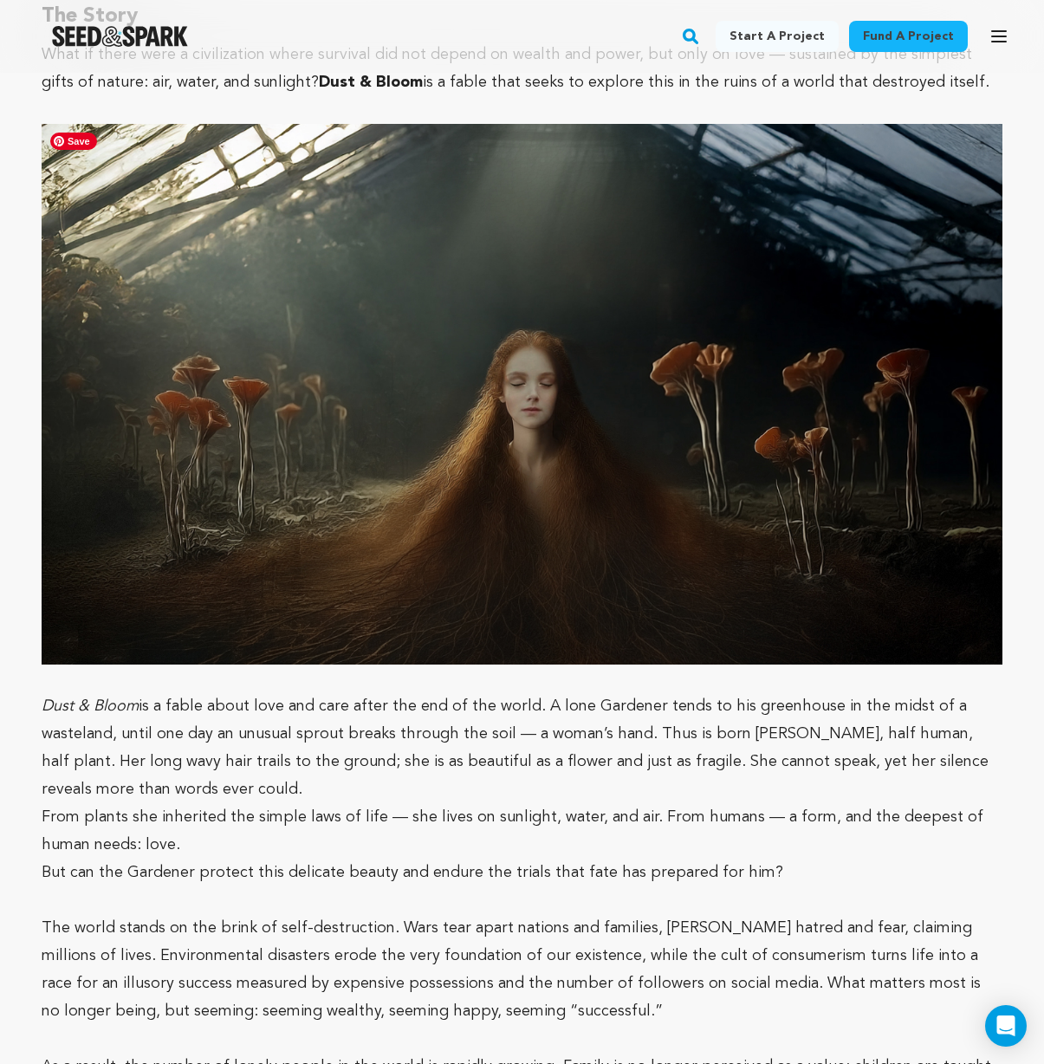
scroll to position [1407, 0]
